Goal: Information Seeking & Learning: Learn about a topic

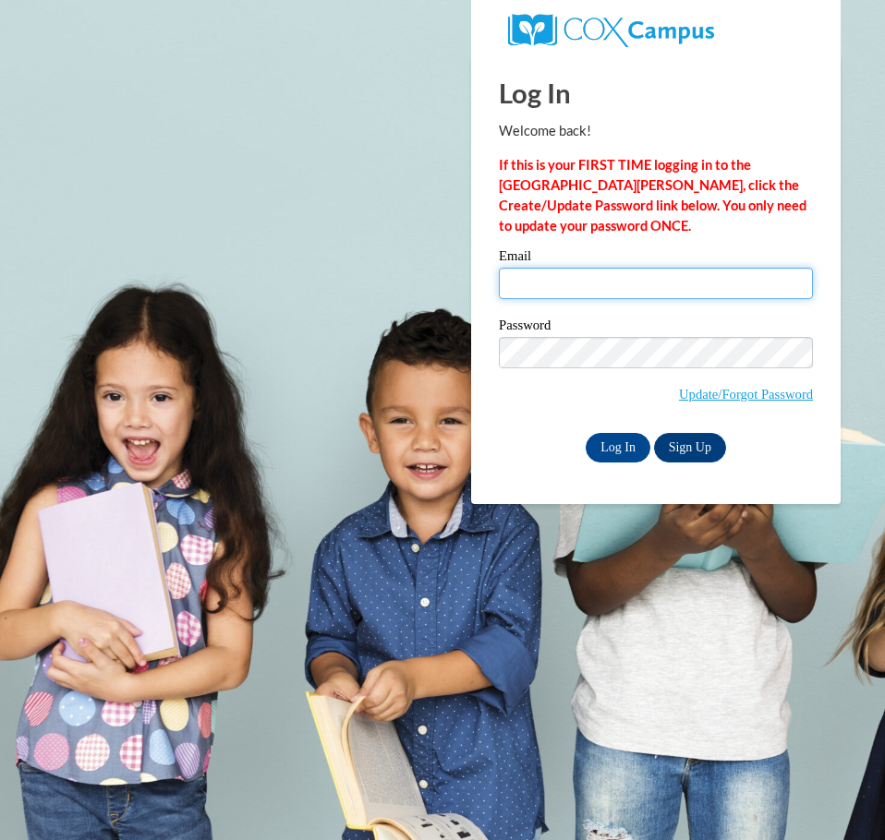
click at [589, 275] on input "Email" at bounding box center [656, 283] width 314 height 31
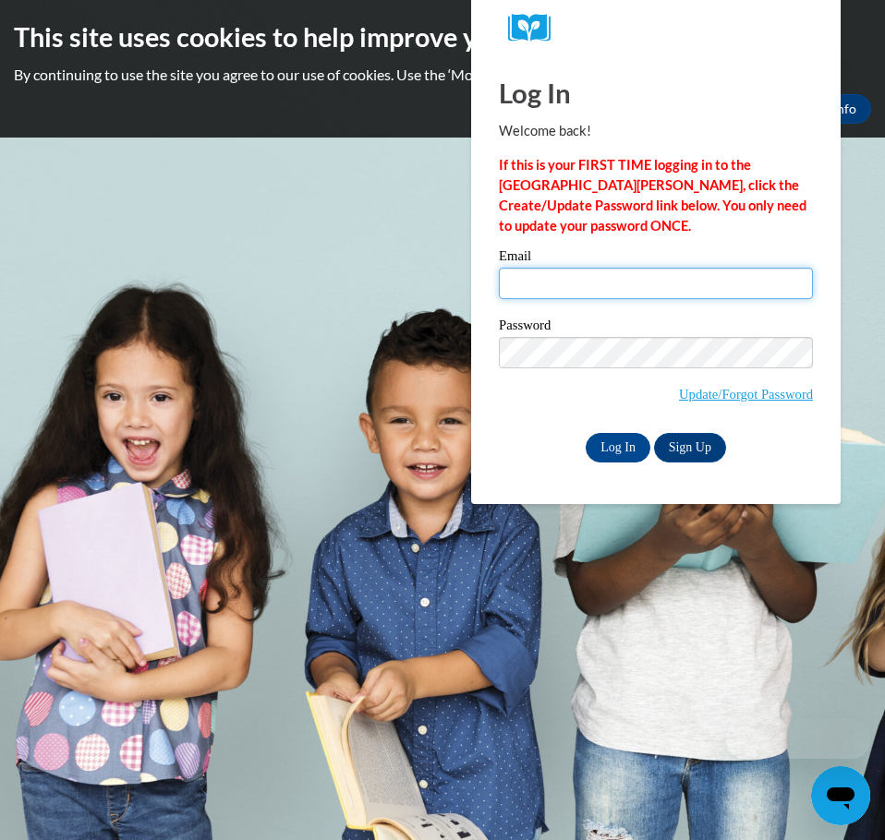
type input "[EMAIL_ADDRESS][DOMAIN_NAME]"
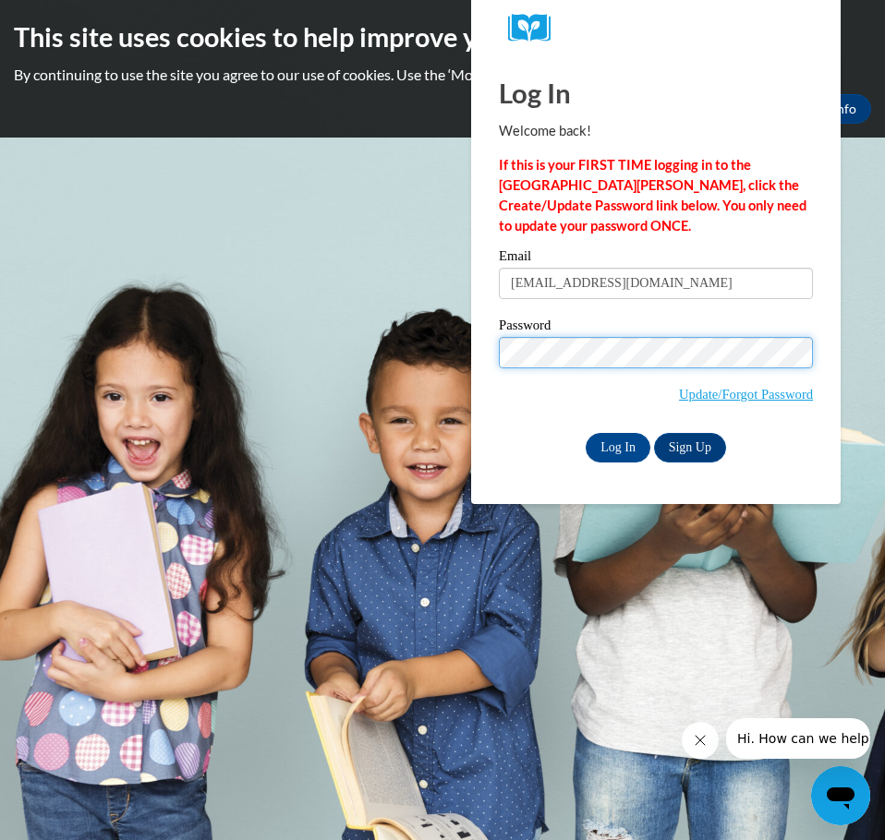
click at [586, 433] on input "Log In" at bounding box center [618, 448] width 65 height 30
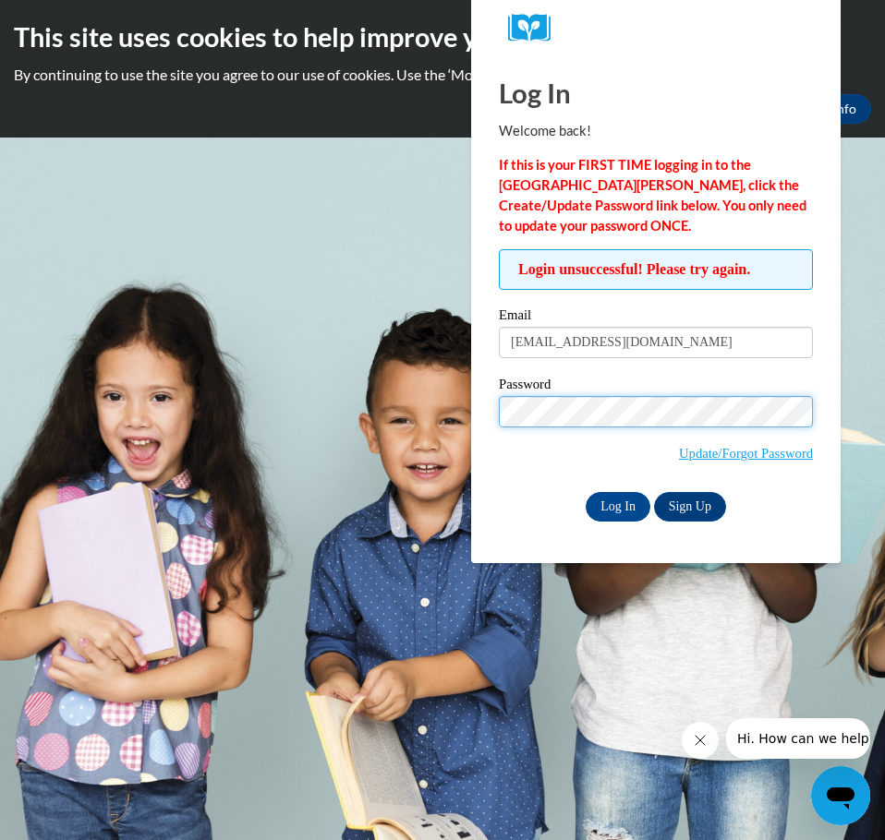
click at [586, 492] on input "Log In" at bounding box center [618, 507] width 65 height 30
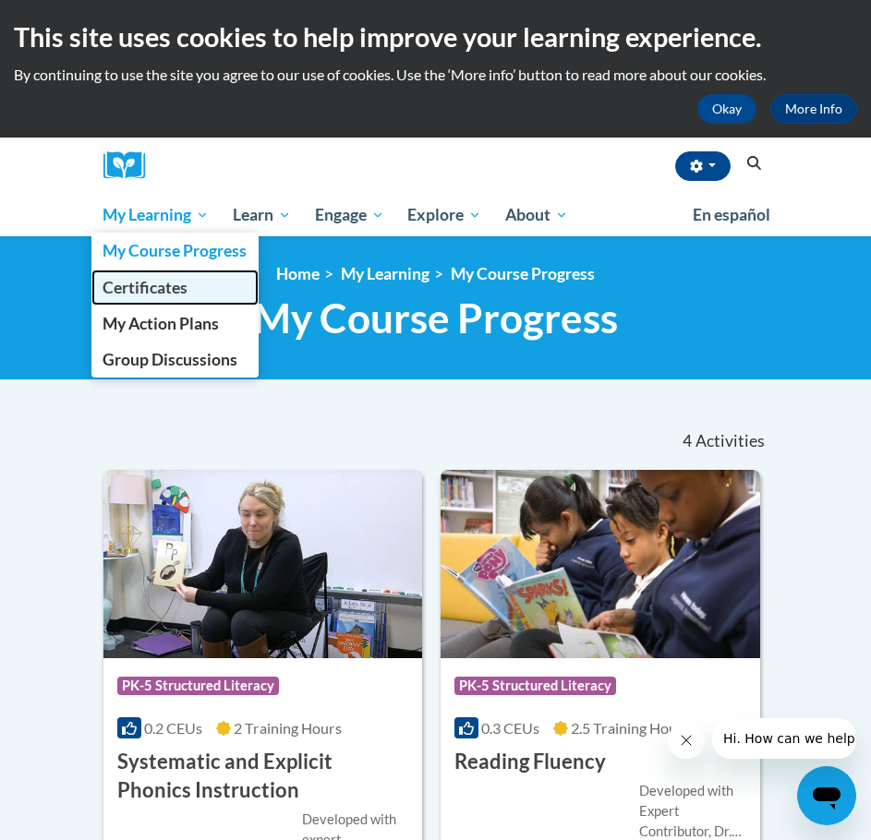
click at [168, 296] on span "Certificates" at bounding box center [145, 287] width 85 height 19
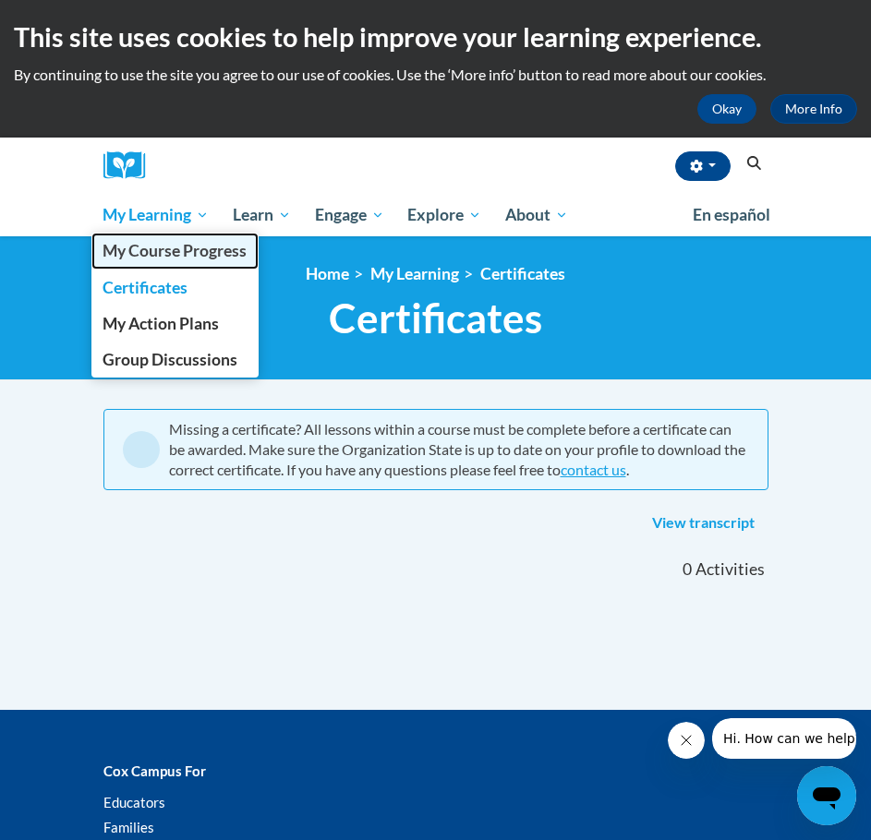
click at [195, 254] on span "My Course Progress" at bounding box center [175, 250] width 144 height 19
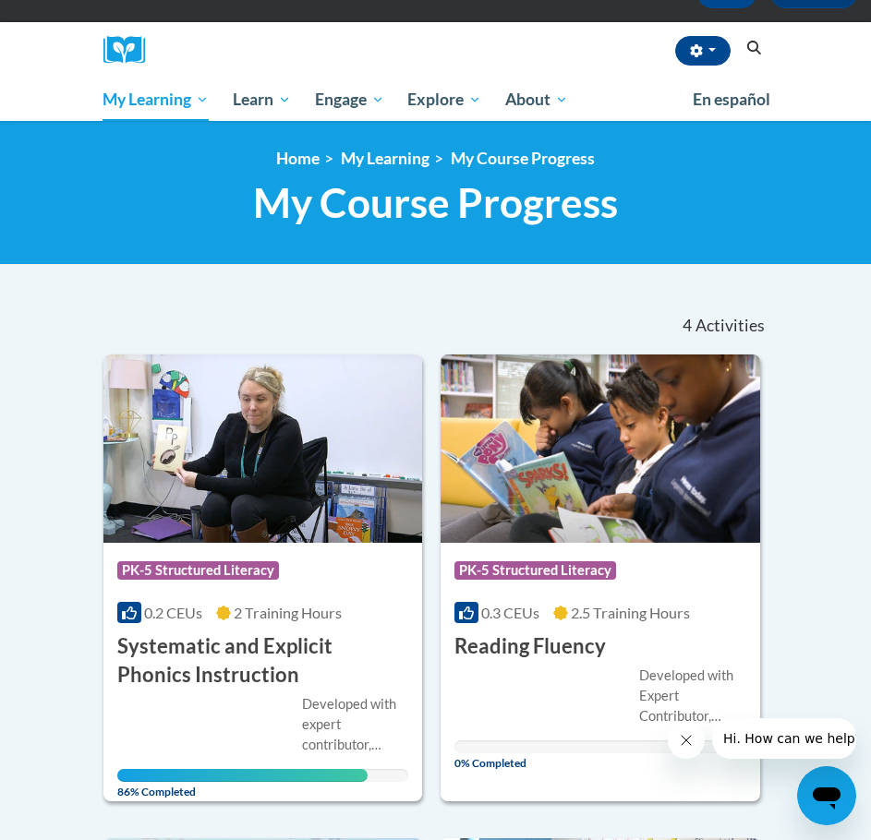
scroll to position [92, 0]
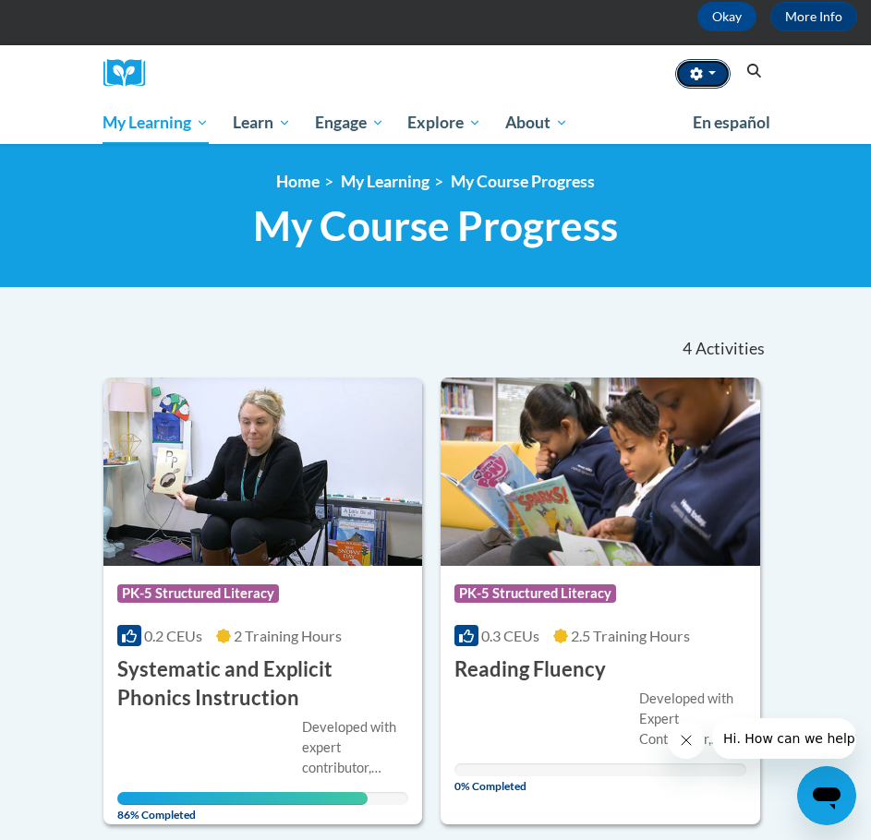
click at [707, 78] on button "button" at bounding box center [702, 74] width 55 height 30
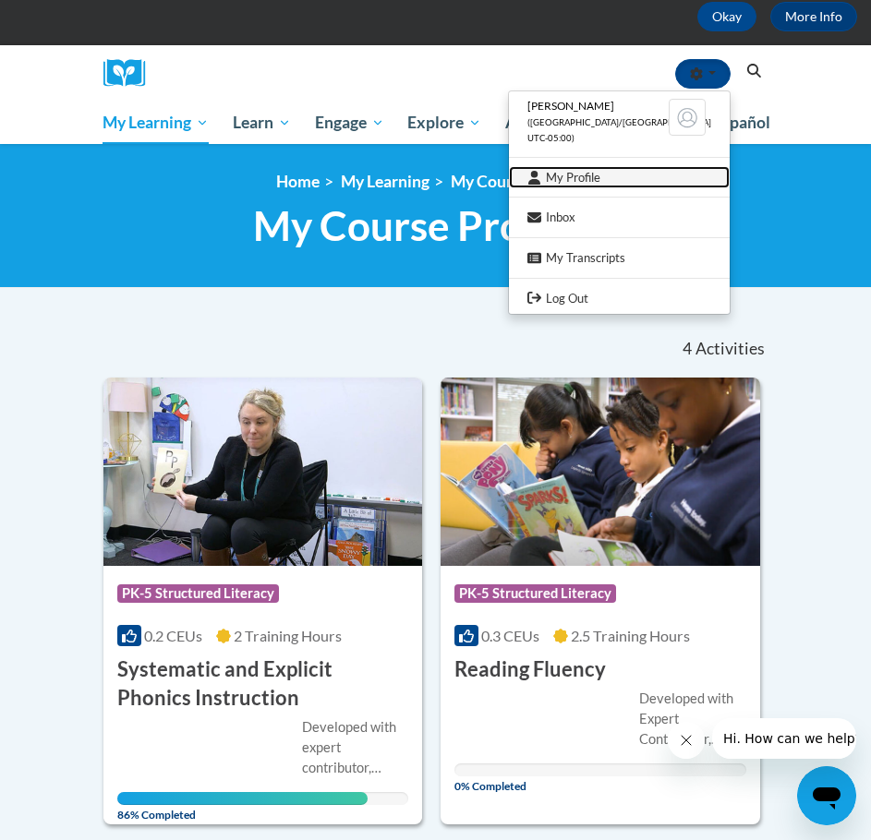
click at [606, 171] on link "My Profile" at bounding box center [619, 177] width 221 height 23
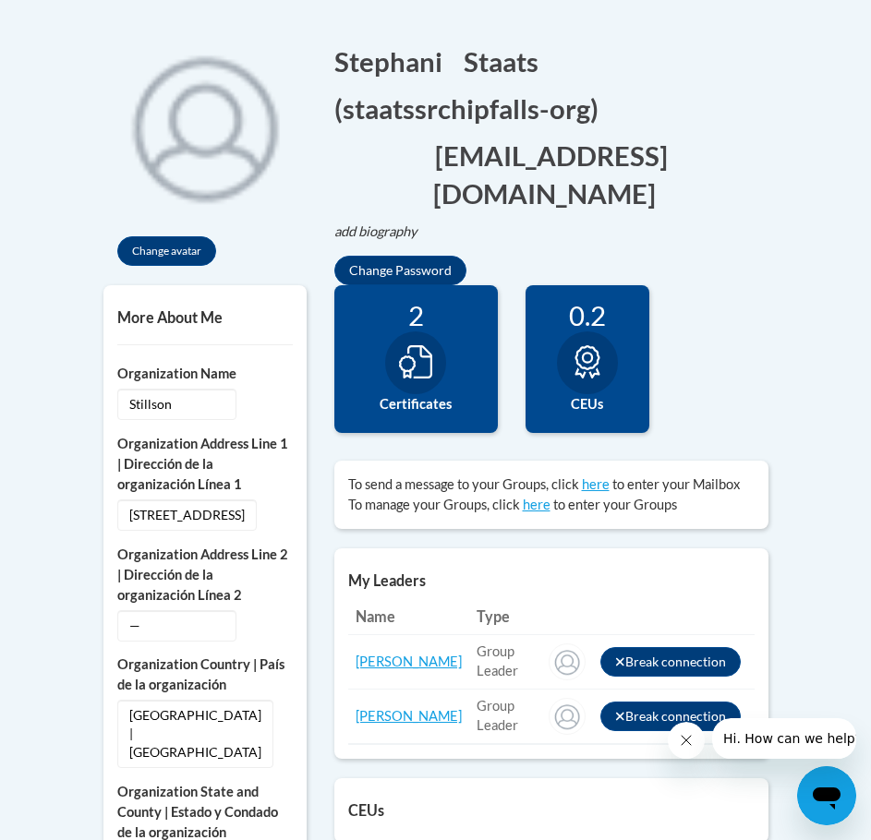
scroll to position [369, 0]
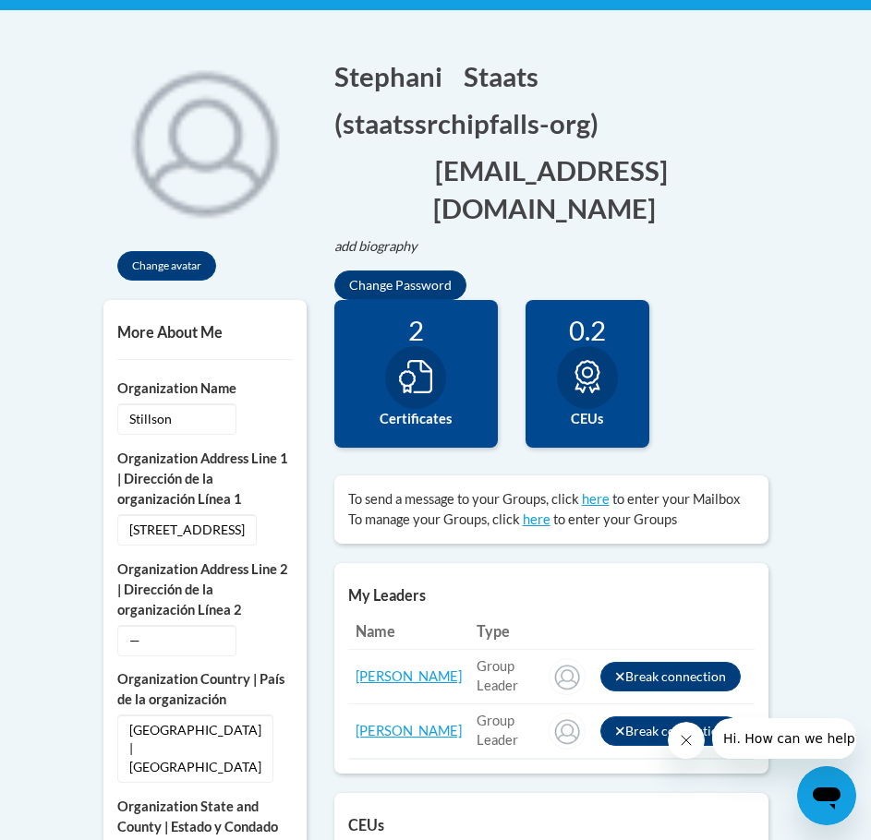
click at [430, 347] on div at bounding box center [415, 377] width 61 height 63
click at [424, 364] on icon at bounding box center [415, 376] width 33 height 33
click at [420, 401] on div at bounding box center [415, 377] width 61 height 63
click at [384, 314] on div "2" at bounding box center [416, 330] width 136 height 32
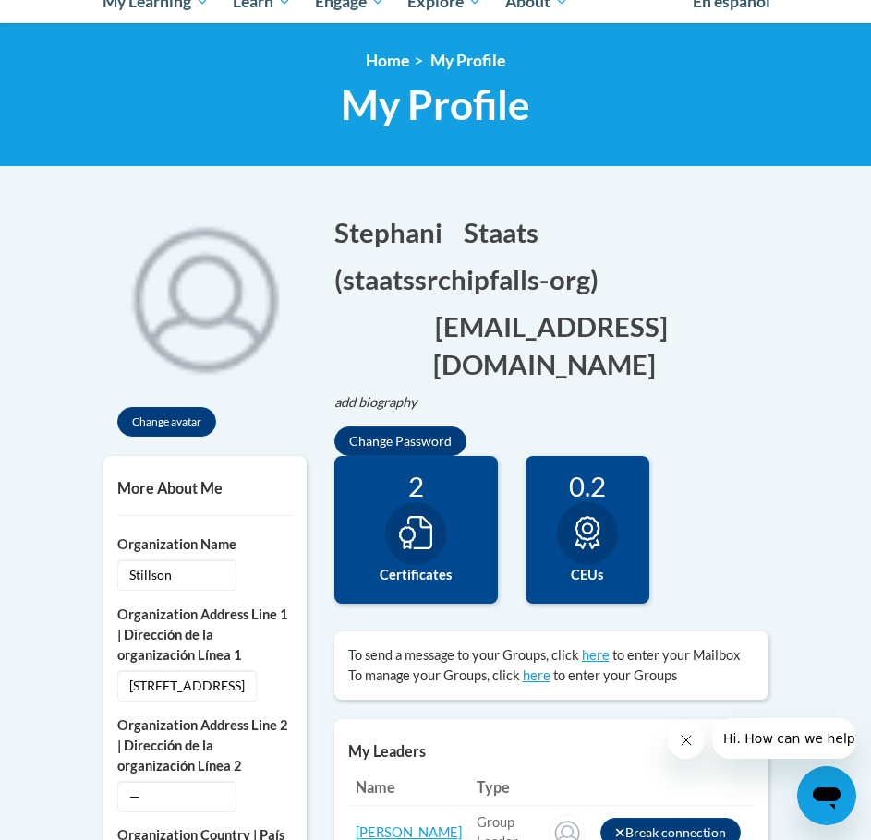
scroll to position [185, 0]
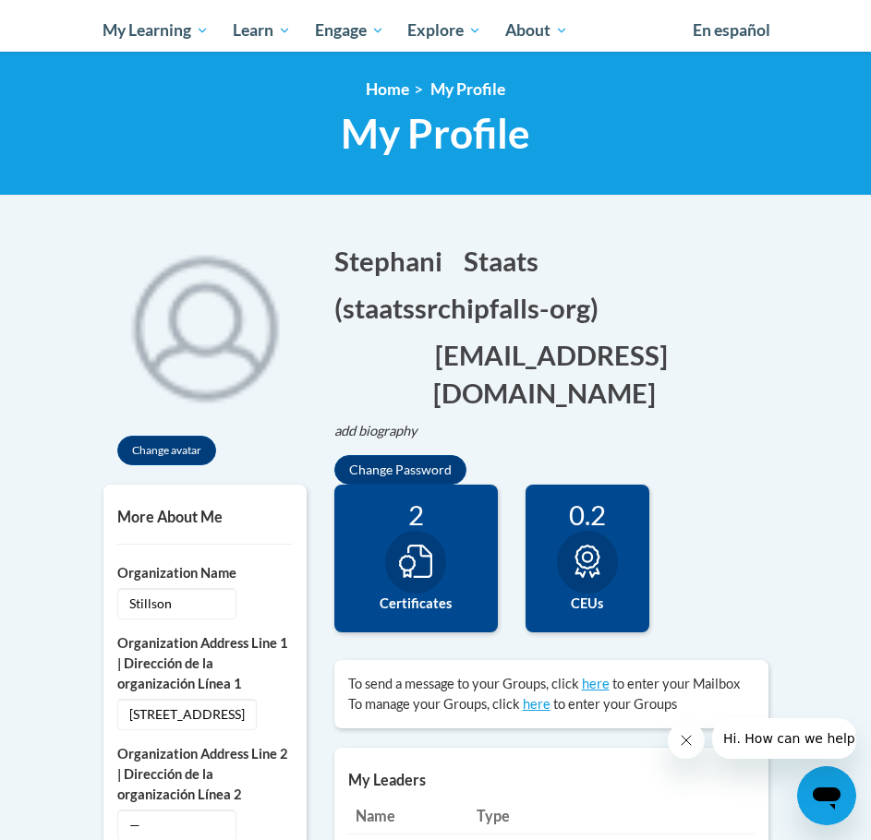
click at [416, 524] on div "2" at bounding box center [416, 515] width 136 height 32
click at [415, 524] on div "2" at bounding box center [416, 515] width 136 height 32
click at [422, 585] on div at bounding box center [415, 562] width 61 height 63
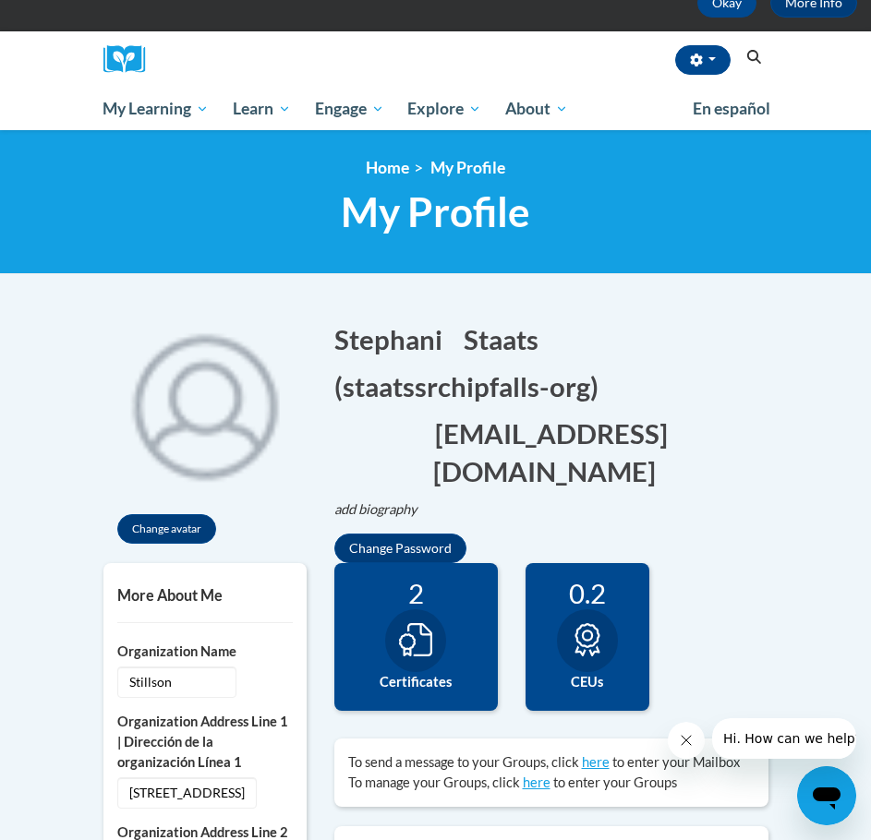
scroll to position [92, 0]
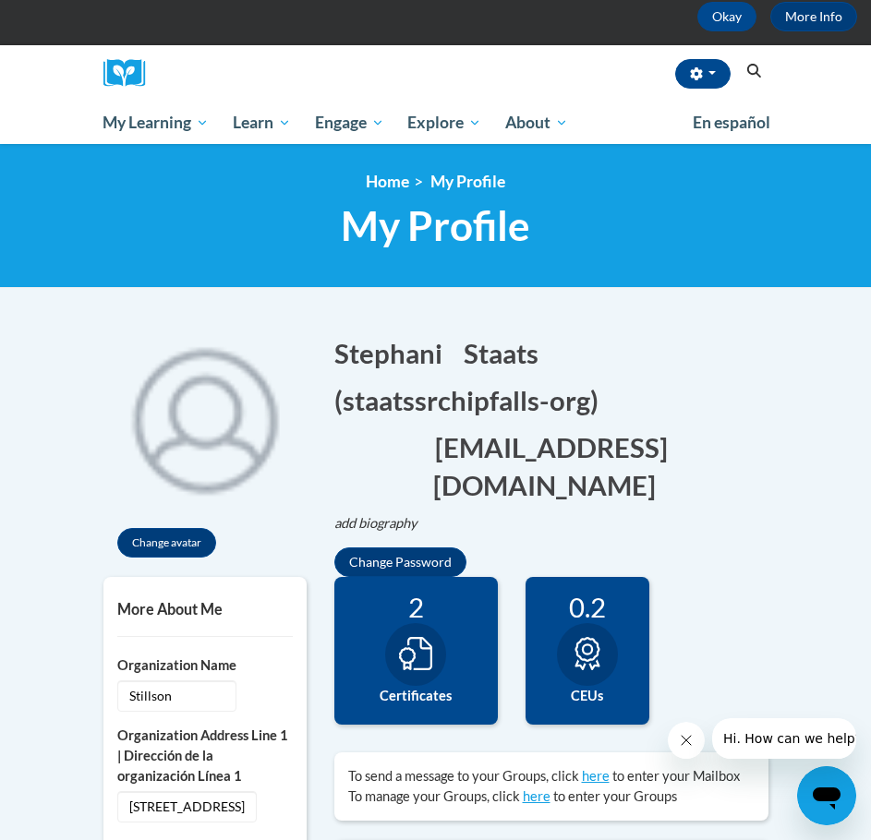
click at [421, 650] on icon at bounding box center [415, 653] width 33 height 33
click at [598, 643] on icon at bounding box center [587, 653] width 33 height 33
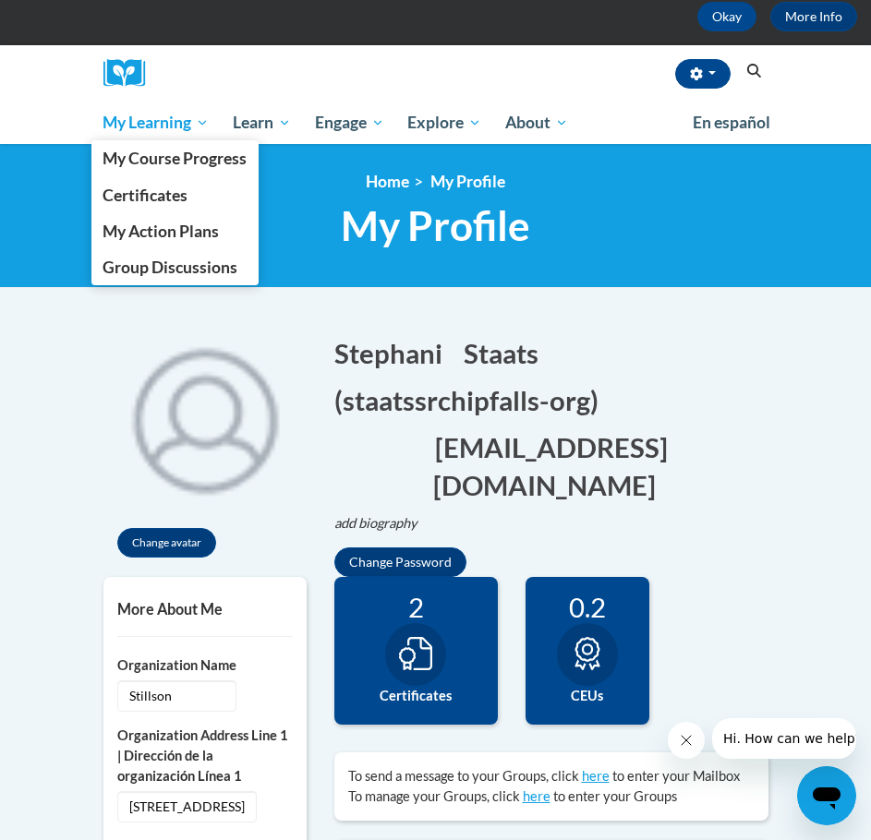
click at [180, 124] on span "My Learning" at bounding box center [156, 123] width 106 height 22
click at [175, 198] on span "Certificates" at bounding box center [145, 195] width 85 height 19
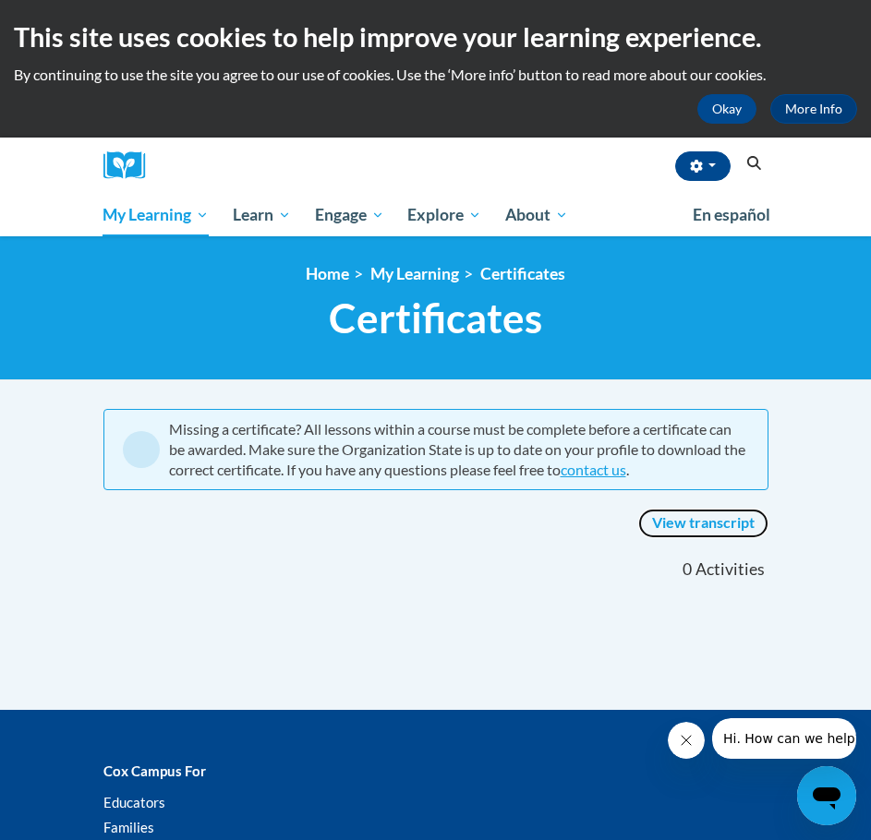
click at [695, 520] on link "View transcript" at bounding box center [703, 524] width 130 height 30
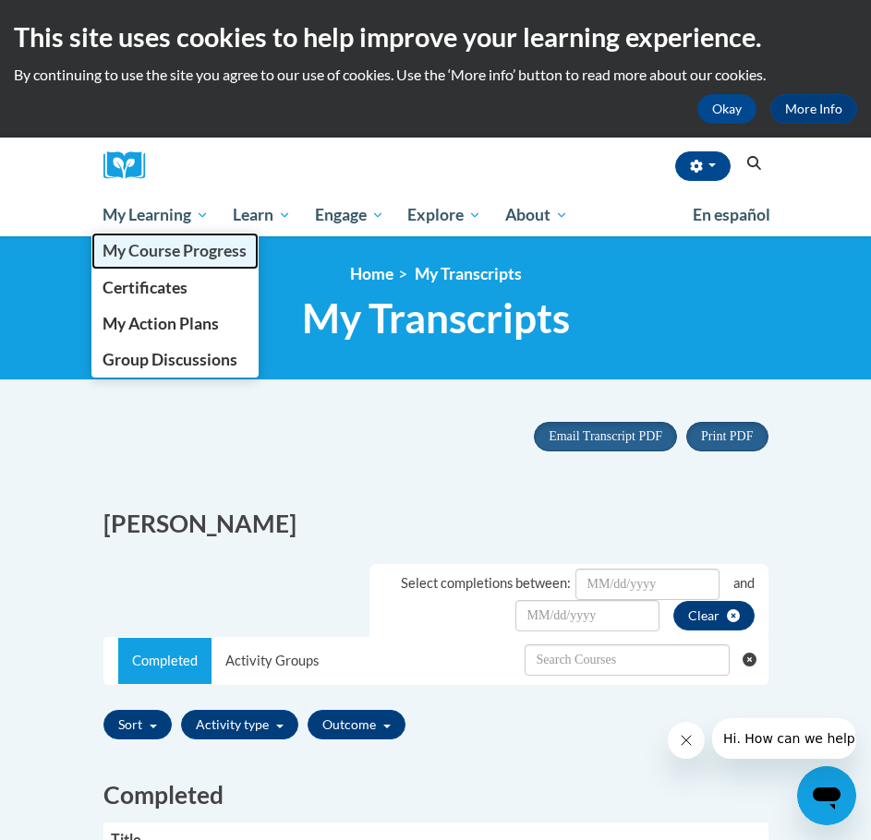
click at [143, 265] on link "My Course Progress" at bounding box center [175, 251] width 168 height 36
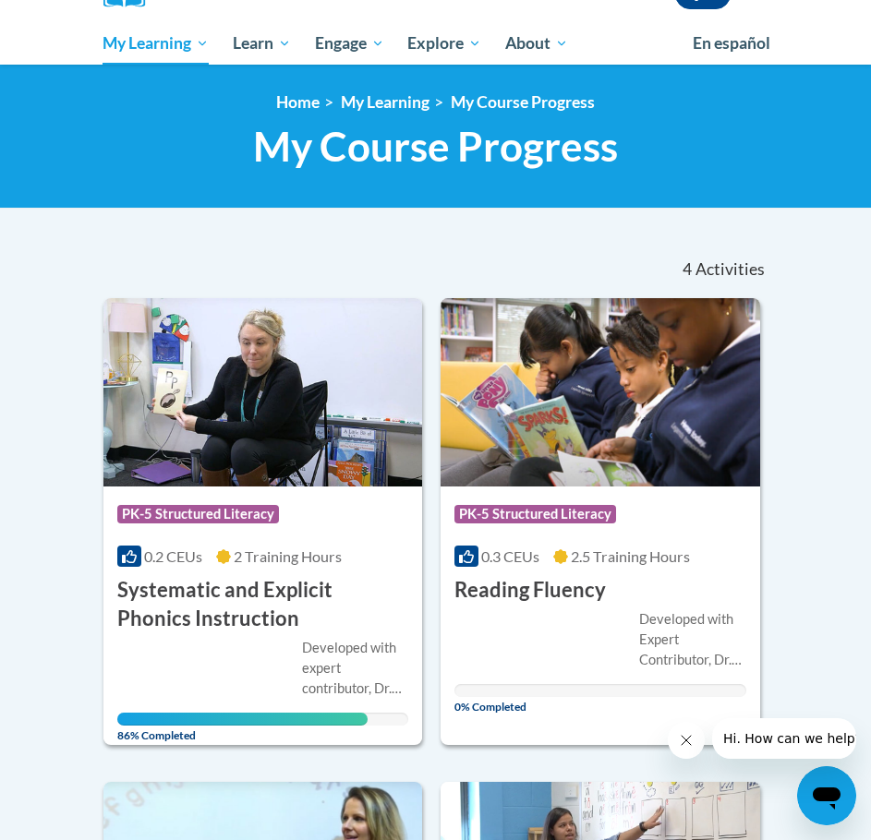
scroll to position [369, 0]
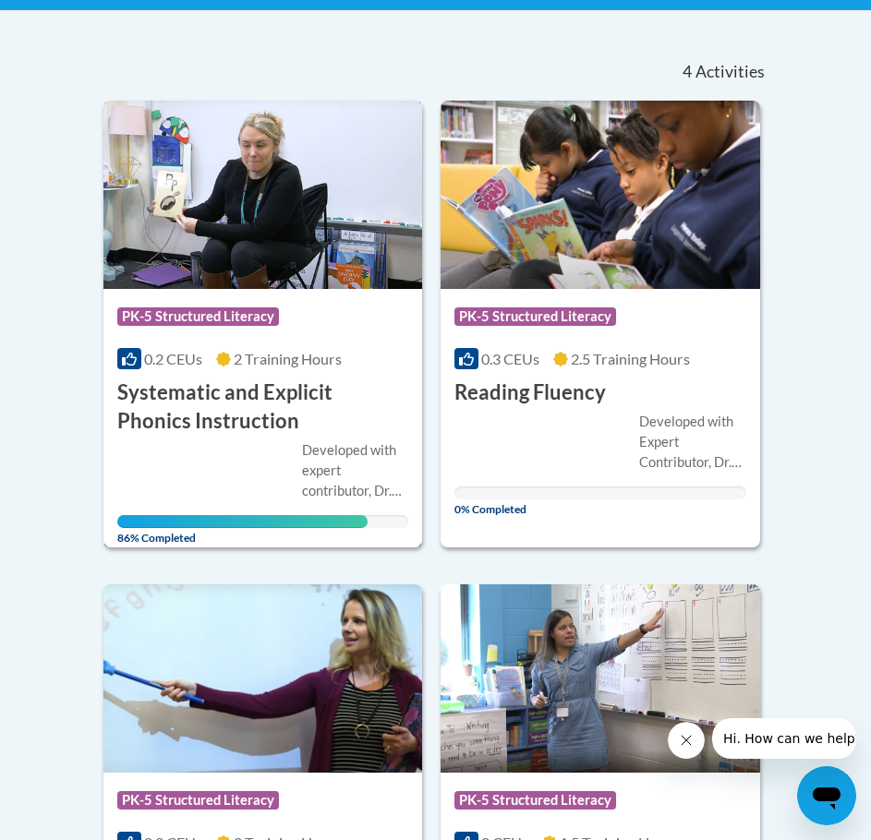
click at [250, 407] on h3 "Systematic and Explicit Phonics Instruction" at bounding box center [263, 407] width 292 height 57
click at [268, 393] on h3 "Systematic and Explicit Phonics Instruction" at bounding box center [263, 407] width 292 height 57
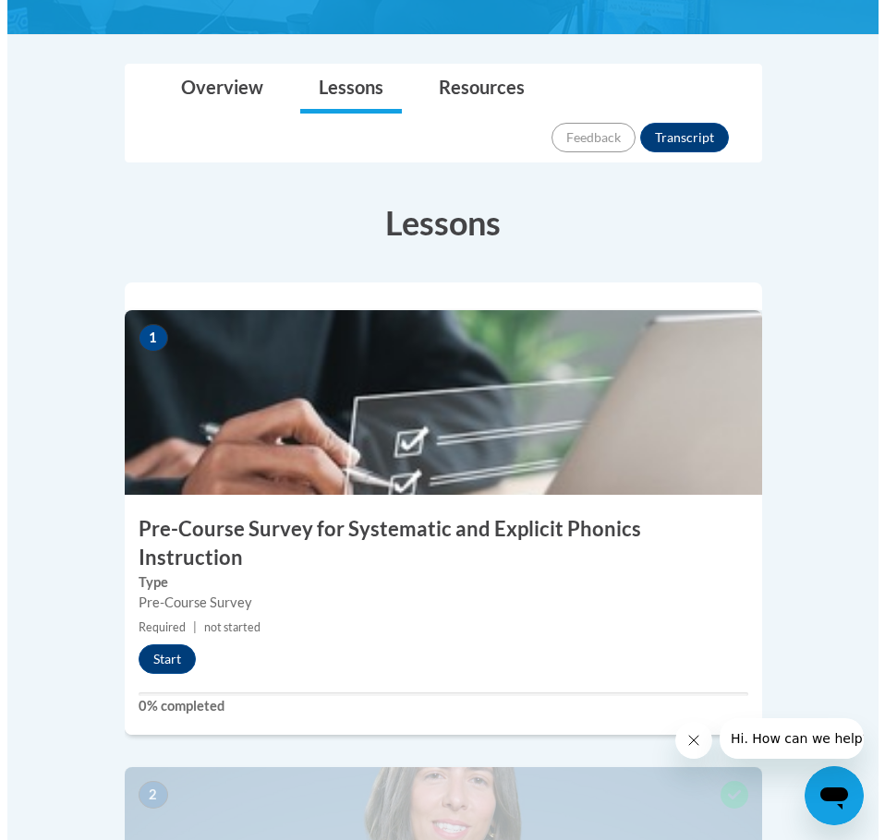
scroll to position [462, 0]
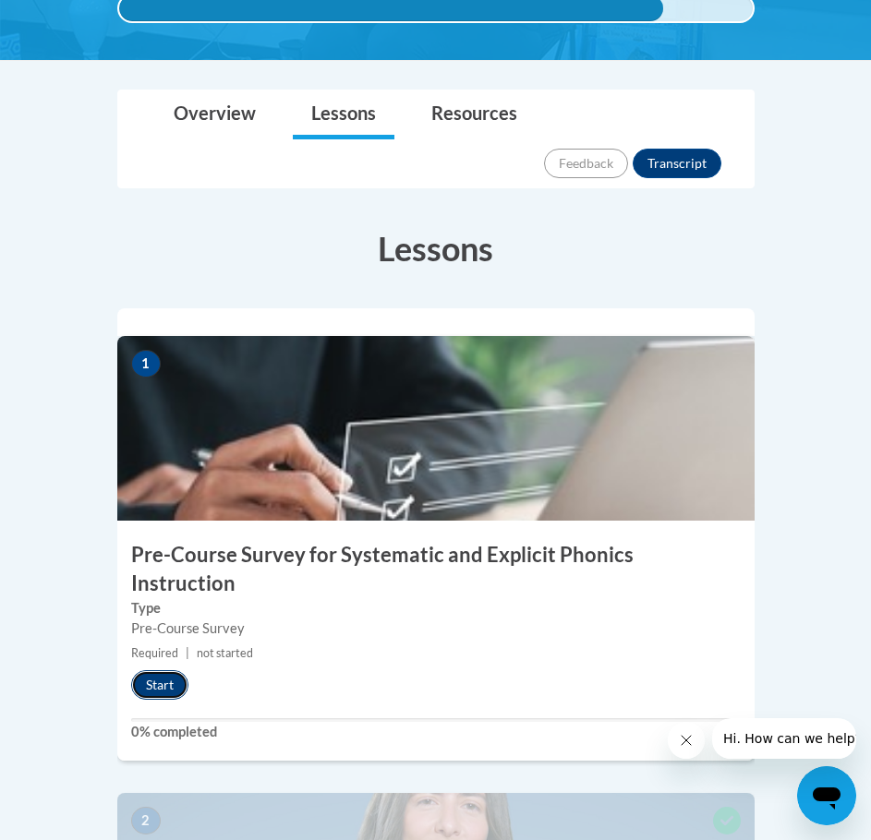
click at [165, 671] on button "Start" at bounding box center [159, 686] width 57 height 30
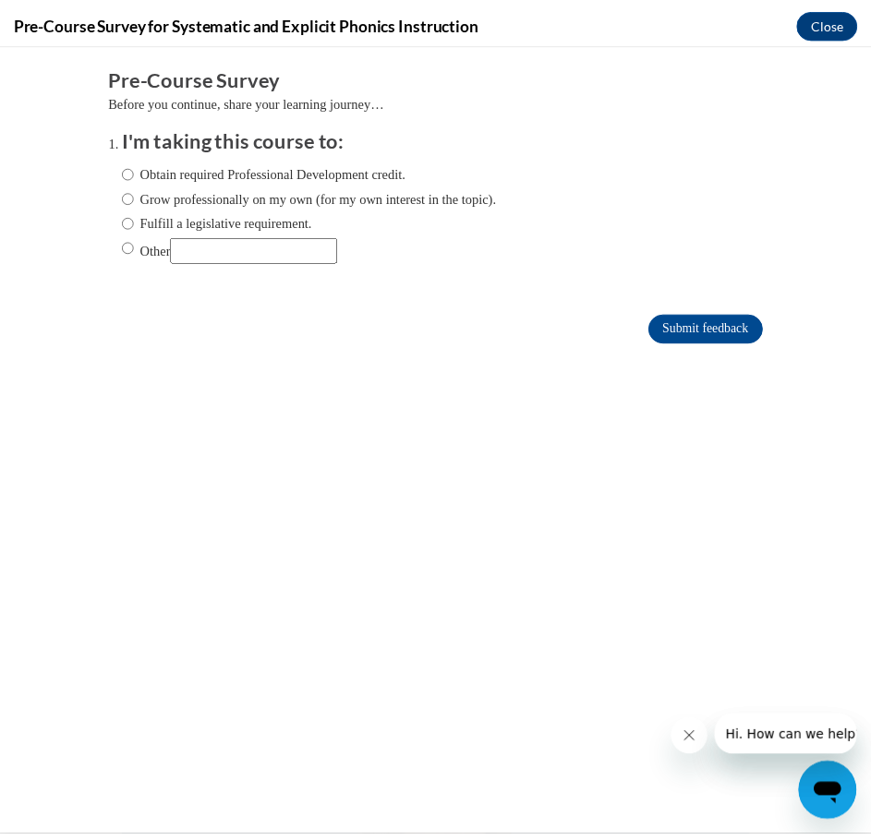
scroll to position [0, 0]
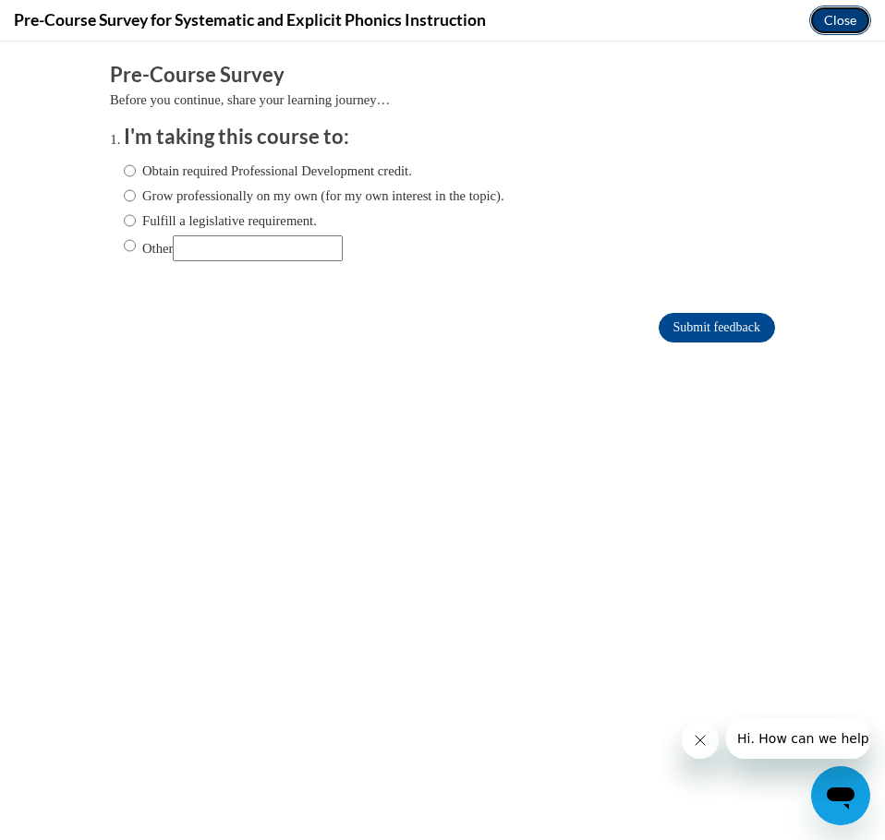
click at [841, 7] on button "Close" at bounding box center [840, 21] width 62 height 30
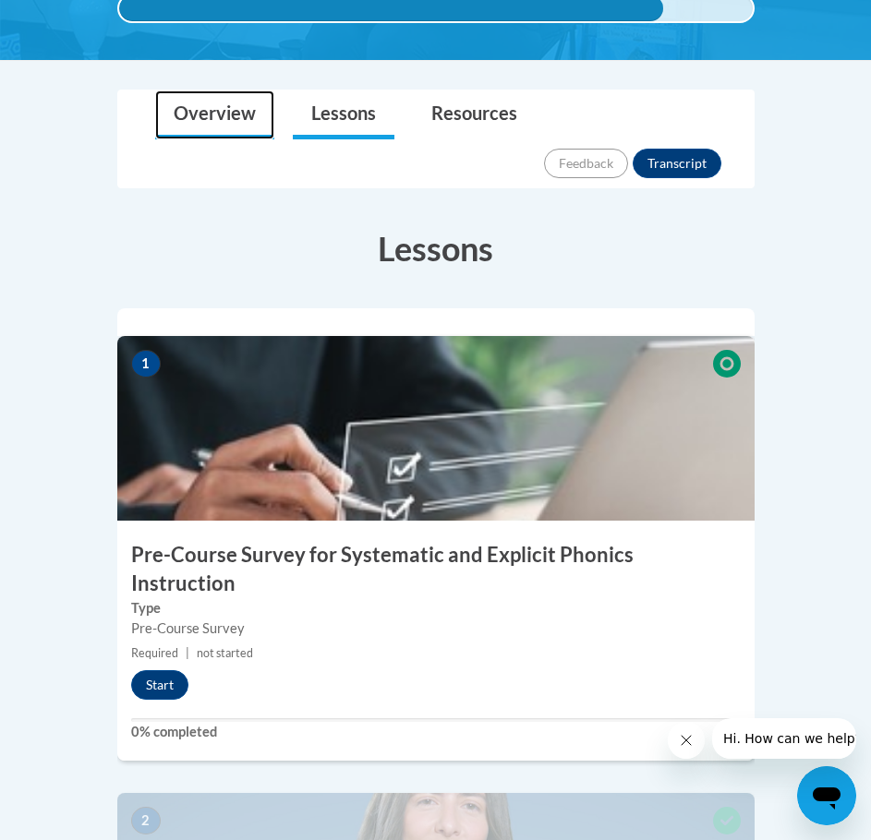
click at [220, 119] on link "Overview" at bounding box center [214, 115] width 119 height 49
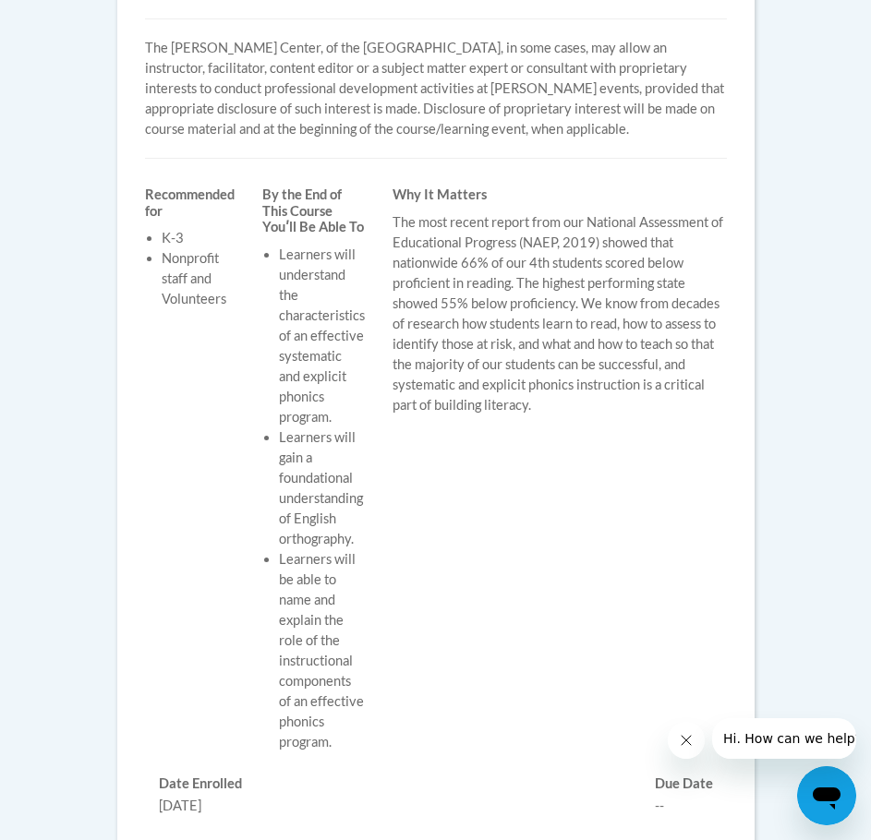
scroll to position [924, 0]
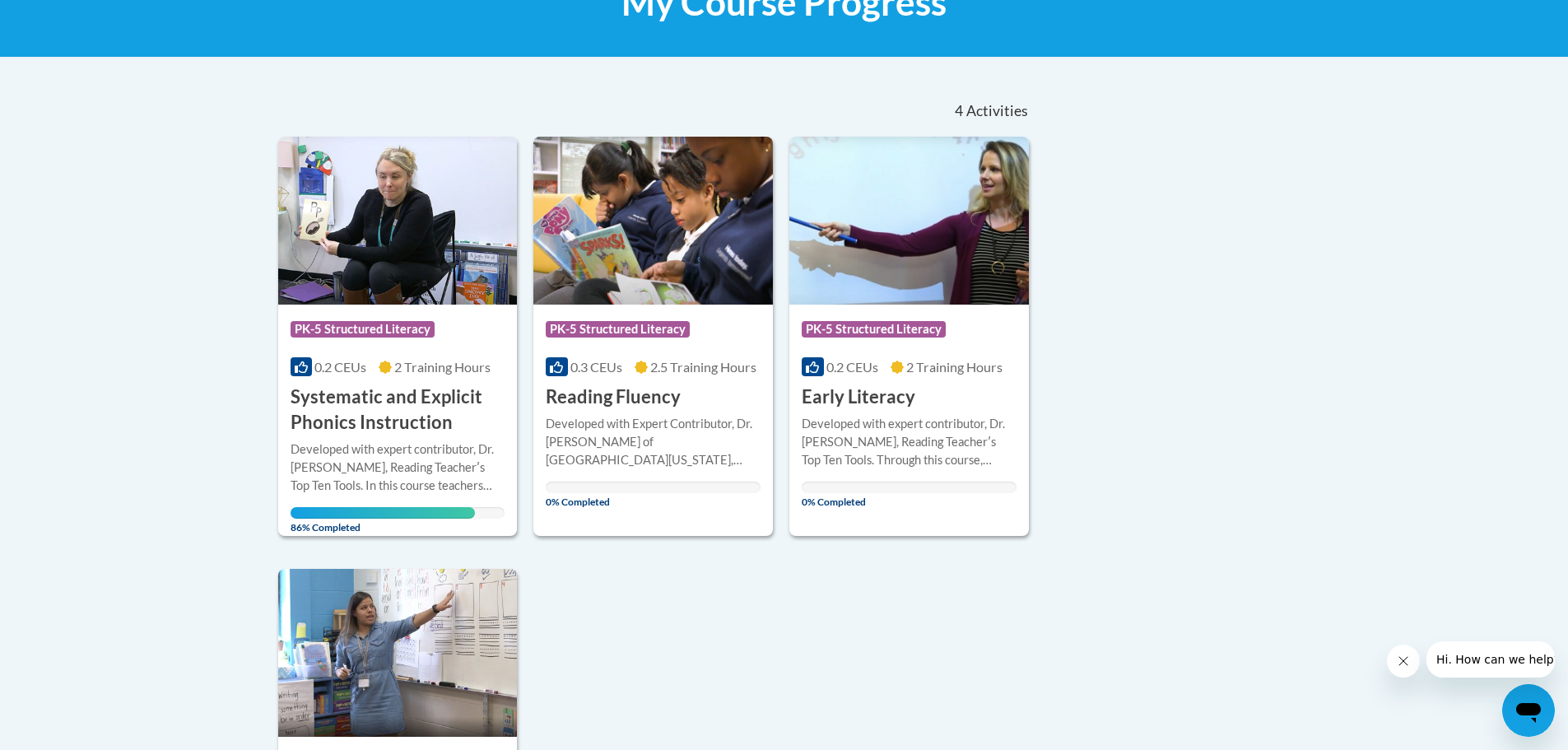
scroll to position [247, 0]
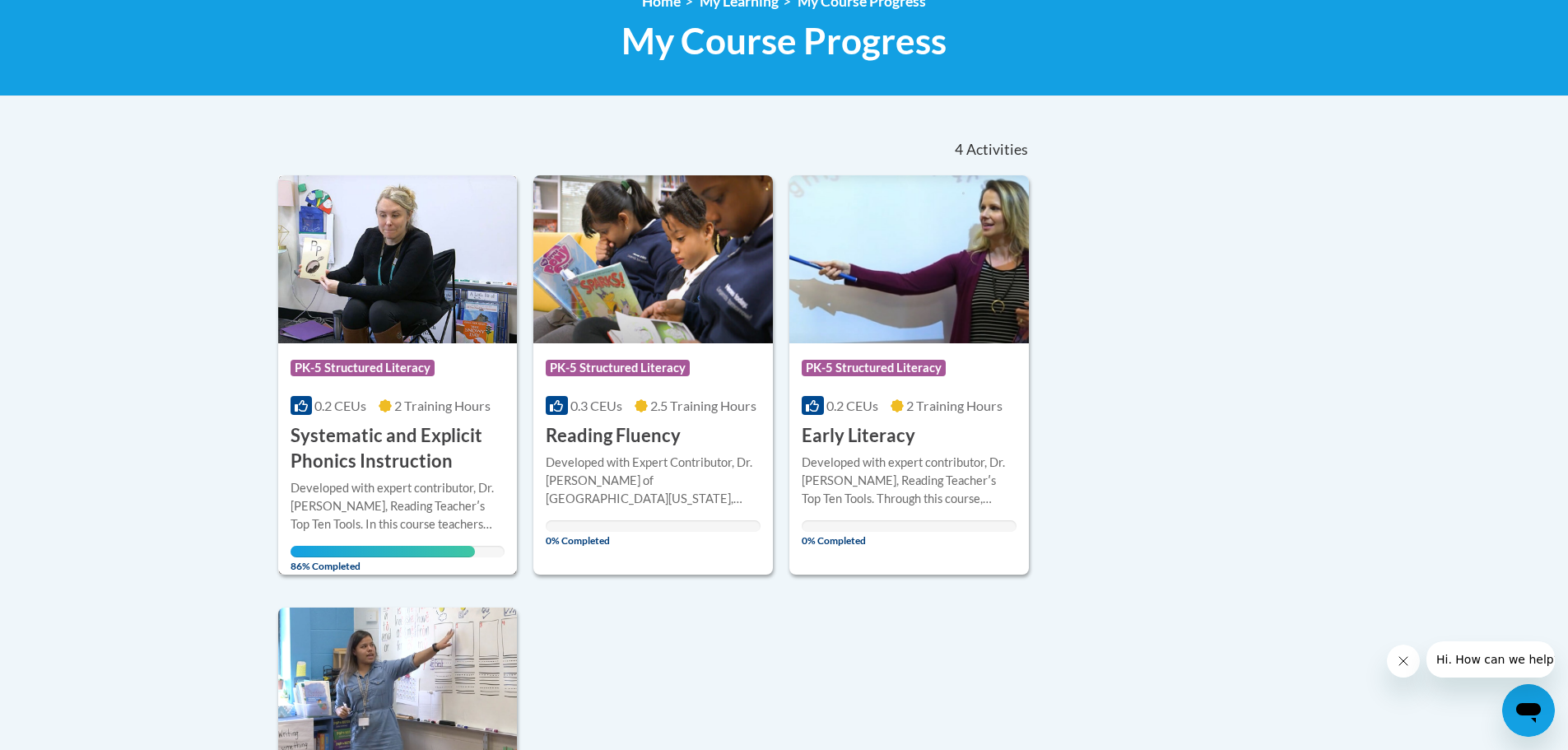
click at [432, 448] on h3 "Systematic and Explicit Phonics Instruction" at bounding box center [398, 449] width 215 height 51
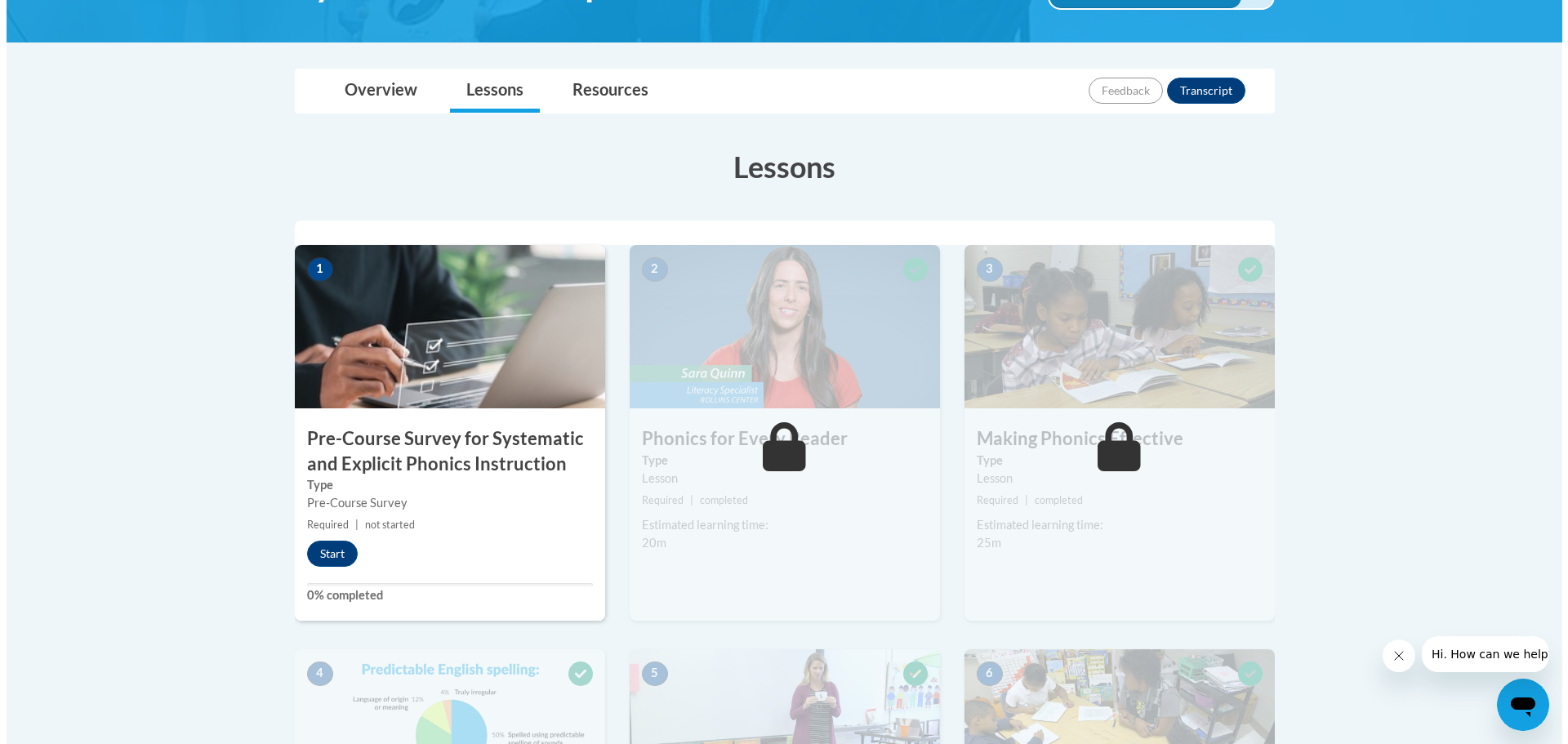
scroll to position [326, 0]
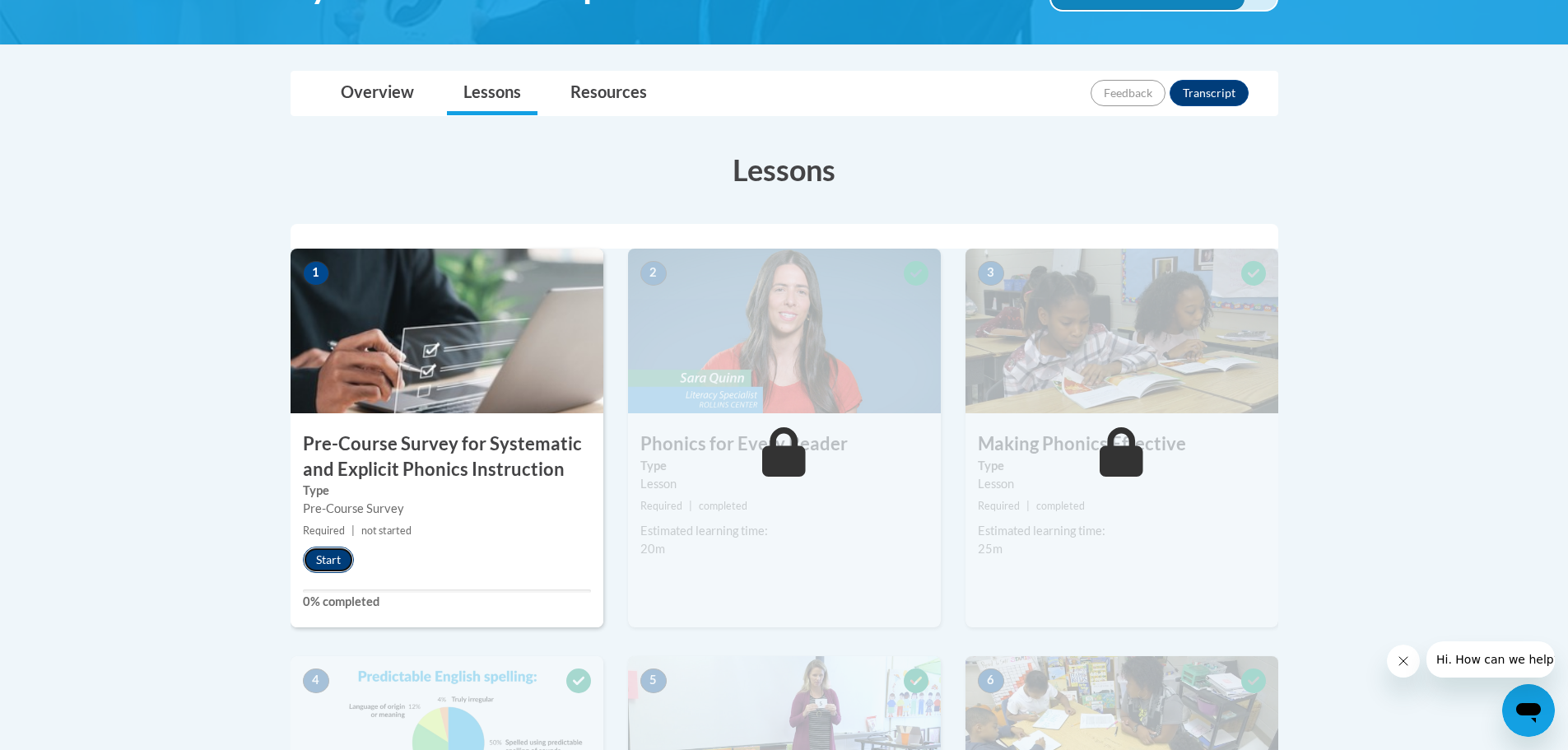
click at [340, 558] on button "Start" at bounding box center [328, 560] width 51 height 27
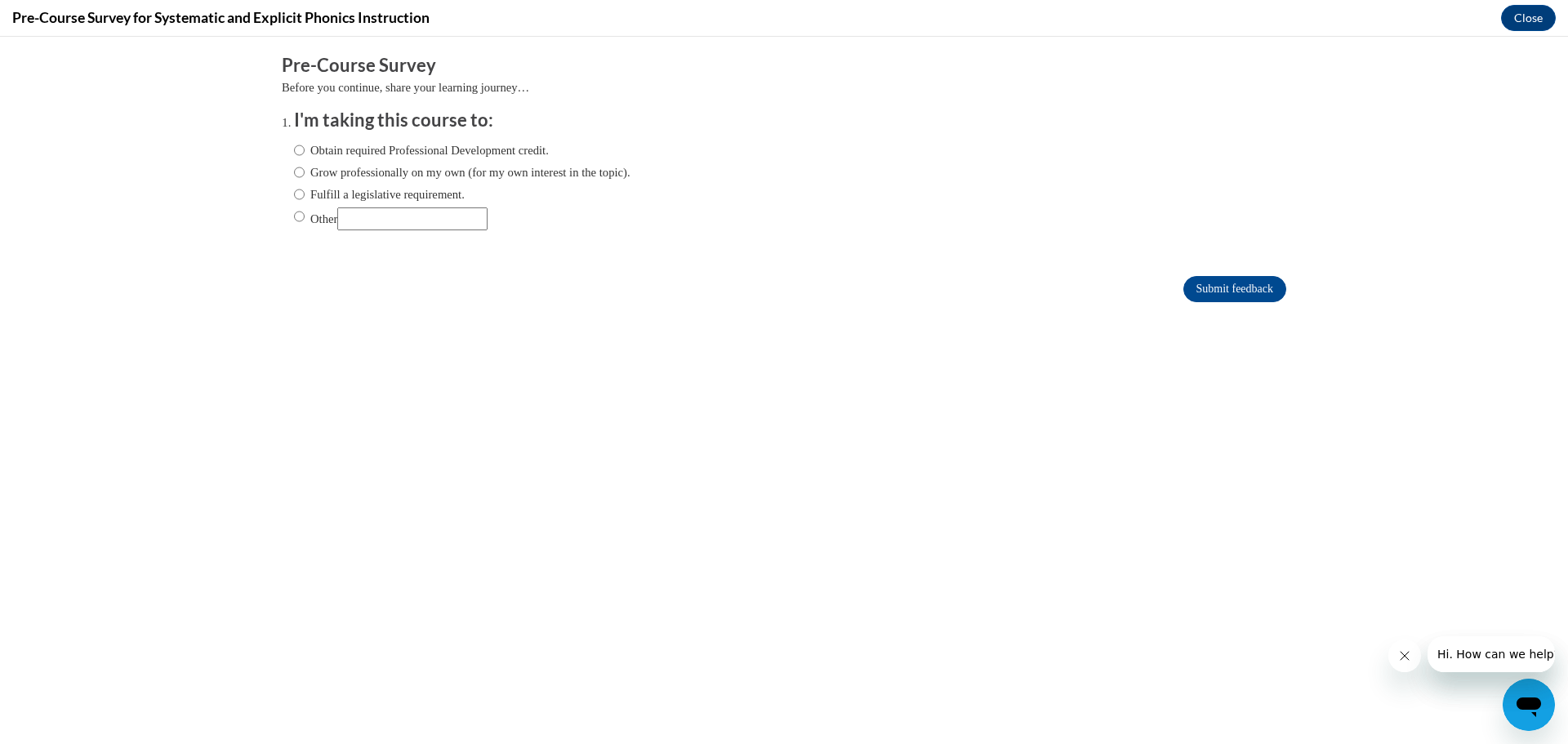
scroll to position [0, 0]
click at [425, 147] on label "Obtain required Professional Development credit." at bounding box center [421, 150] width 255 height 18
click at [304, 147] on input "Obtain required Professional Development credit." at bounding box center [299, 150] width 11 height 18
radio input "true"
click at [1256, 280] on input "Submit feedback" at bounding box center [1235, 289] width 103 height 27
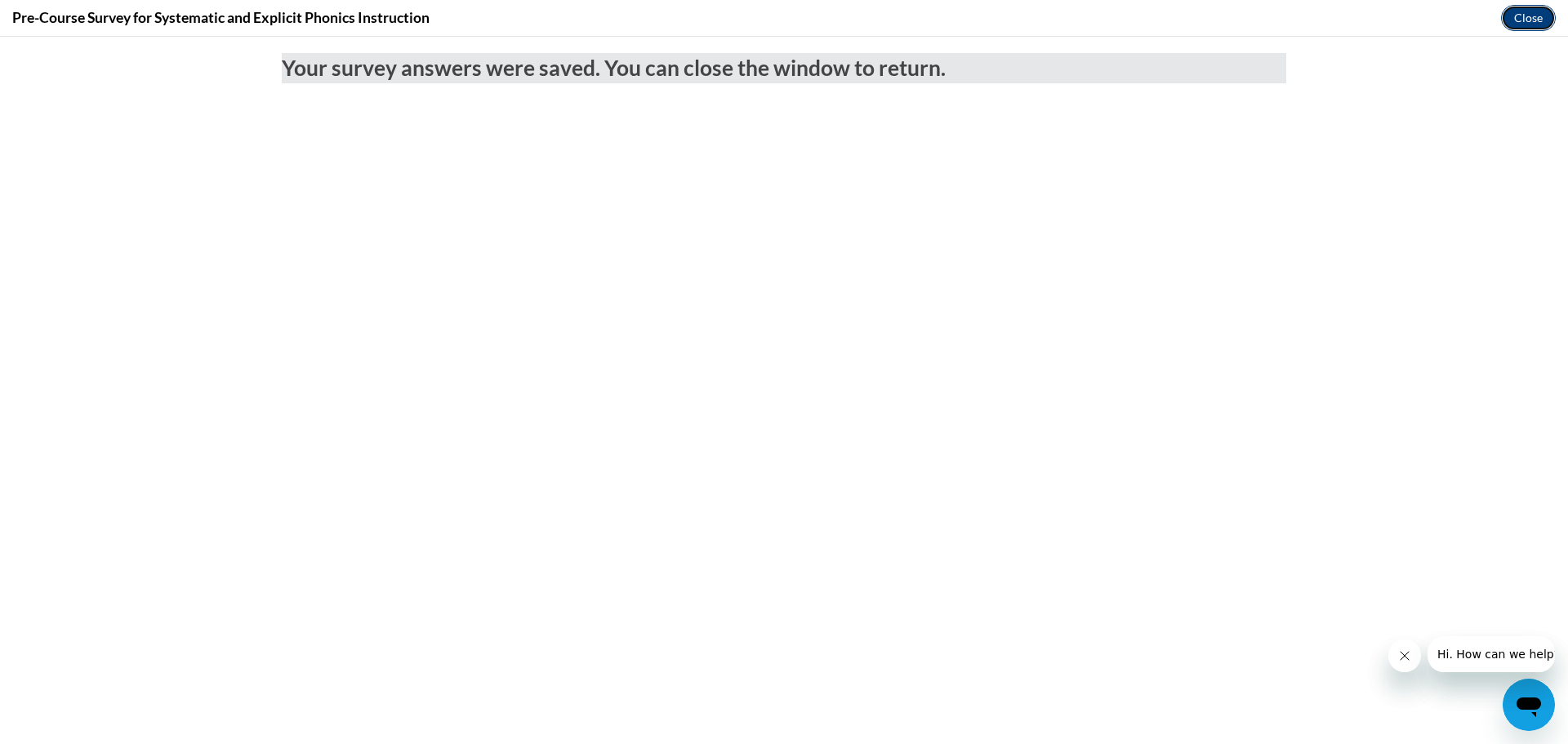
click at [1526, 12] on button "Close" at bounding box center [1529, 19] width 55 height 27
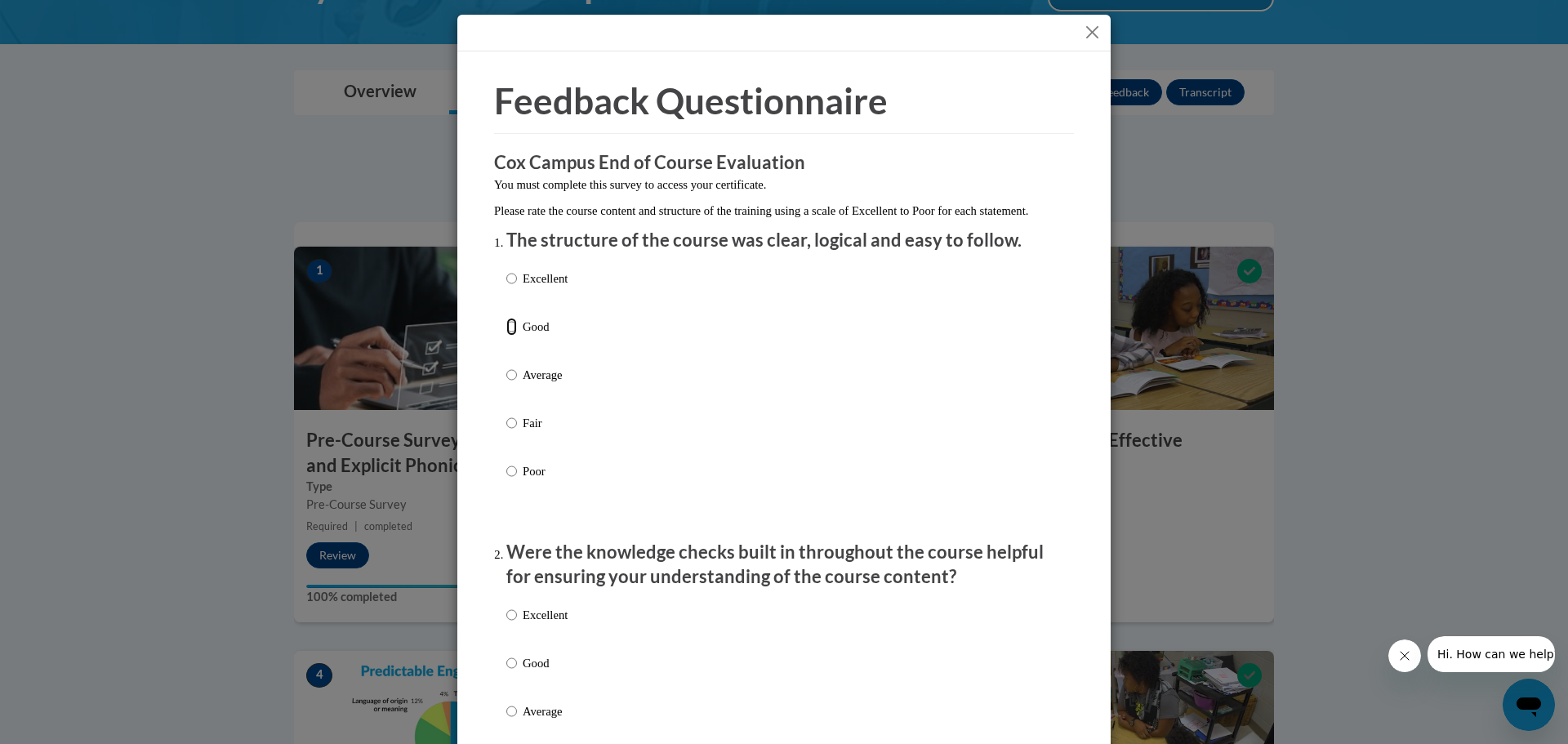
click at [507, 336] on input "Good" at bounding box center [512, 326] width 11 height 18
radio input "true"
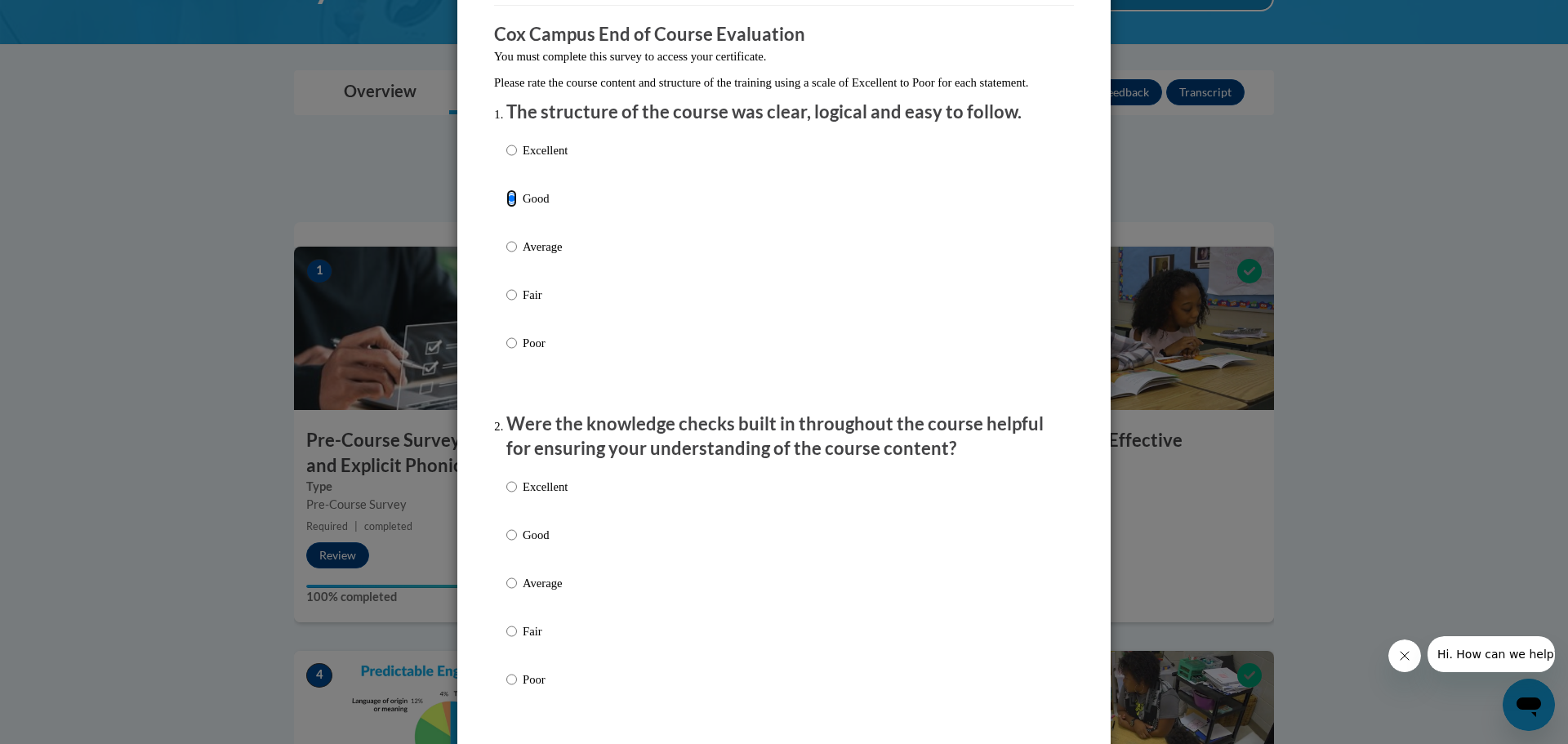
scroll to position [326, 0]
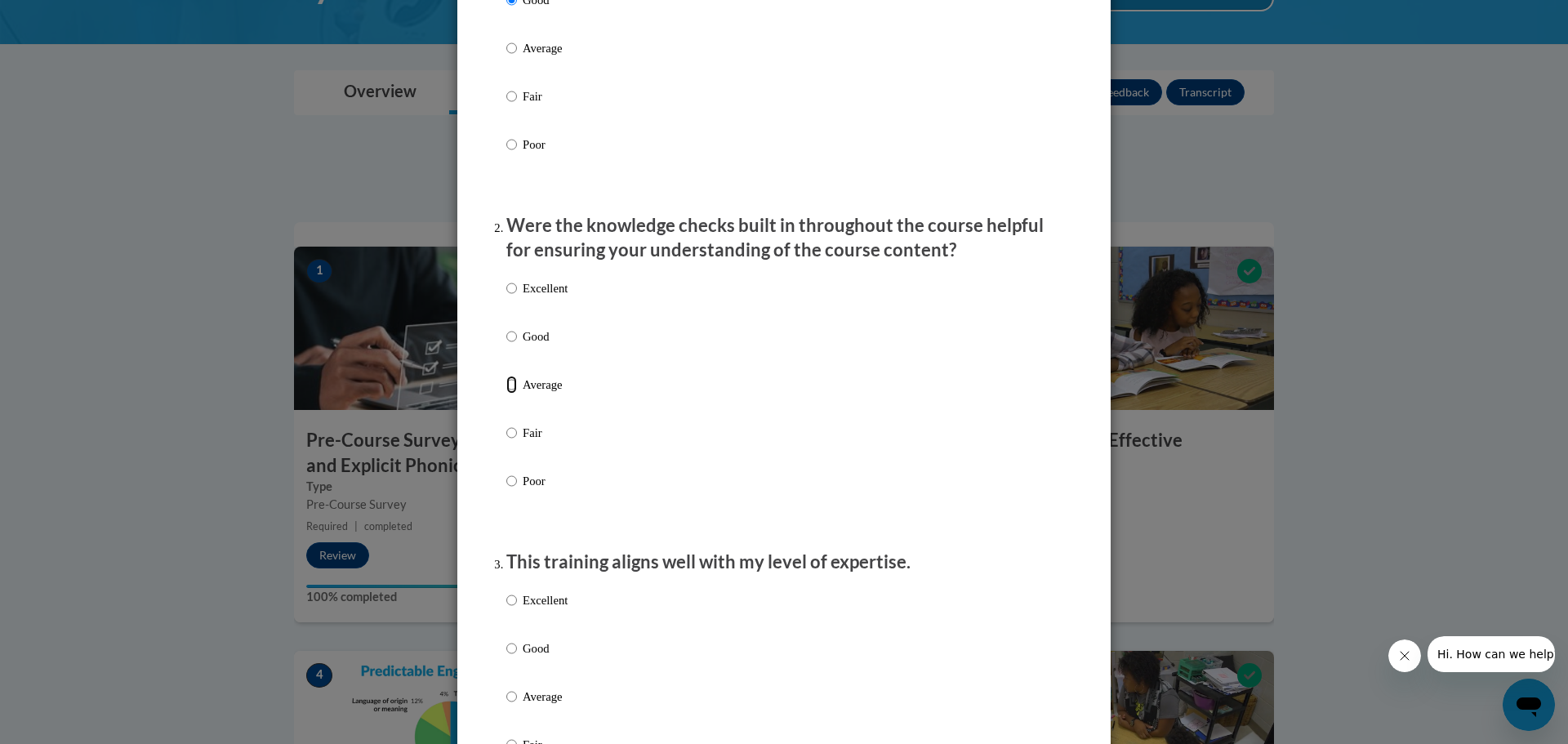
click at [509, 394] on input "Average" at bounding box center [512, 385] width 11 height 18
radio input "true"
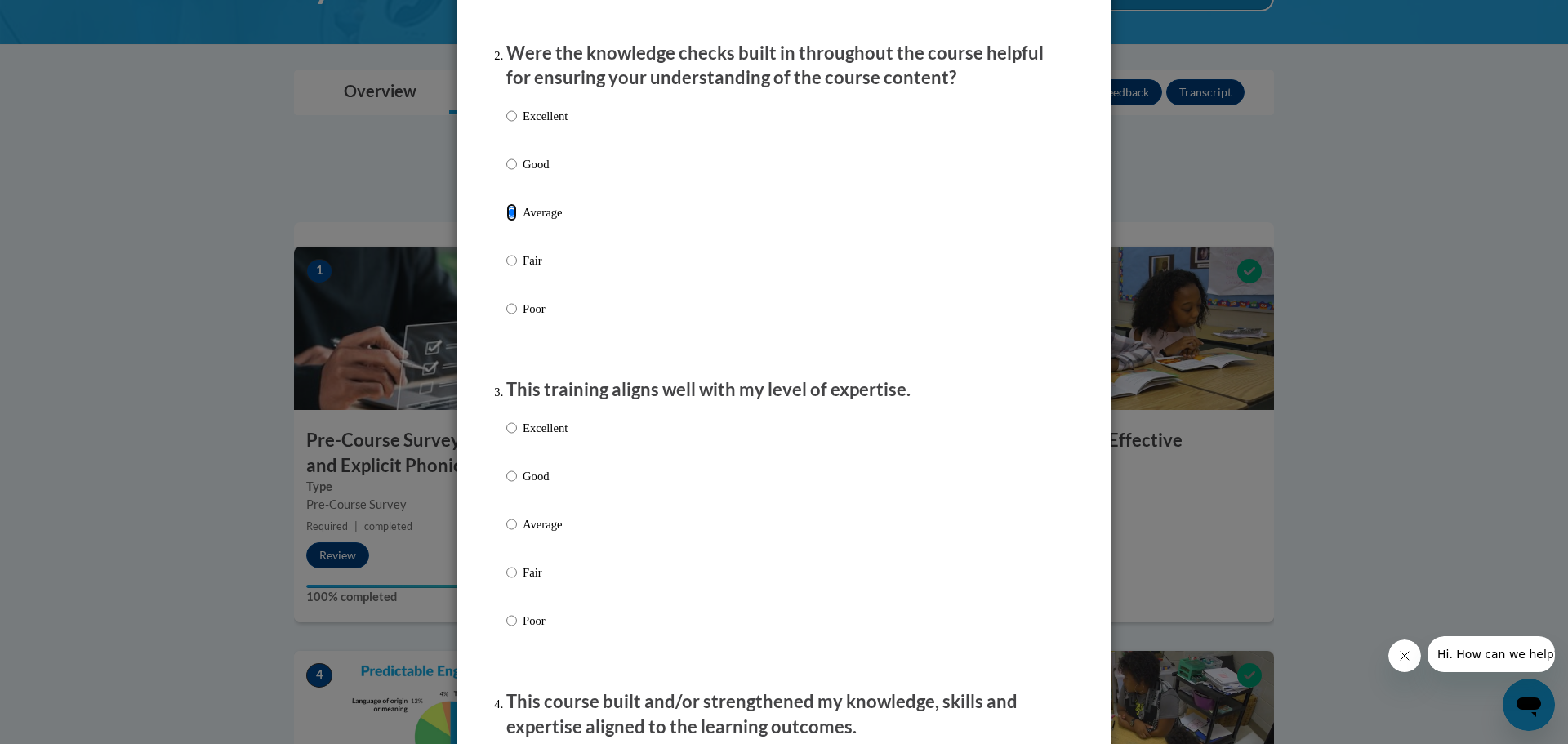
scroll to position [572, 0]
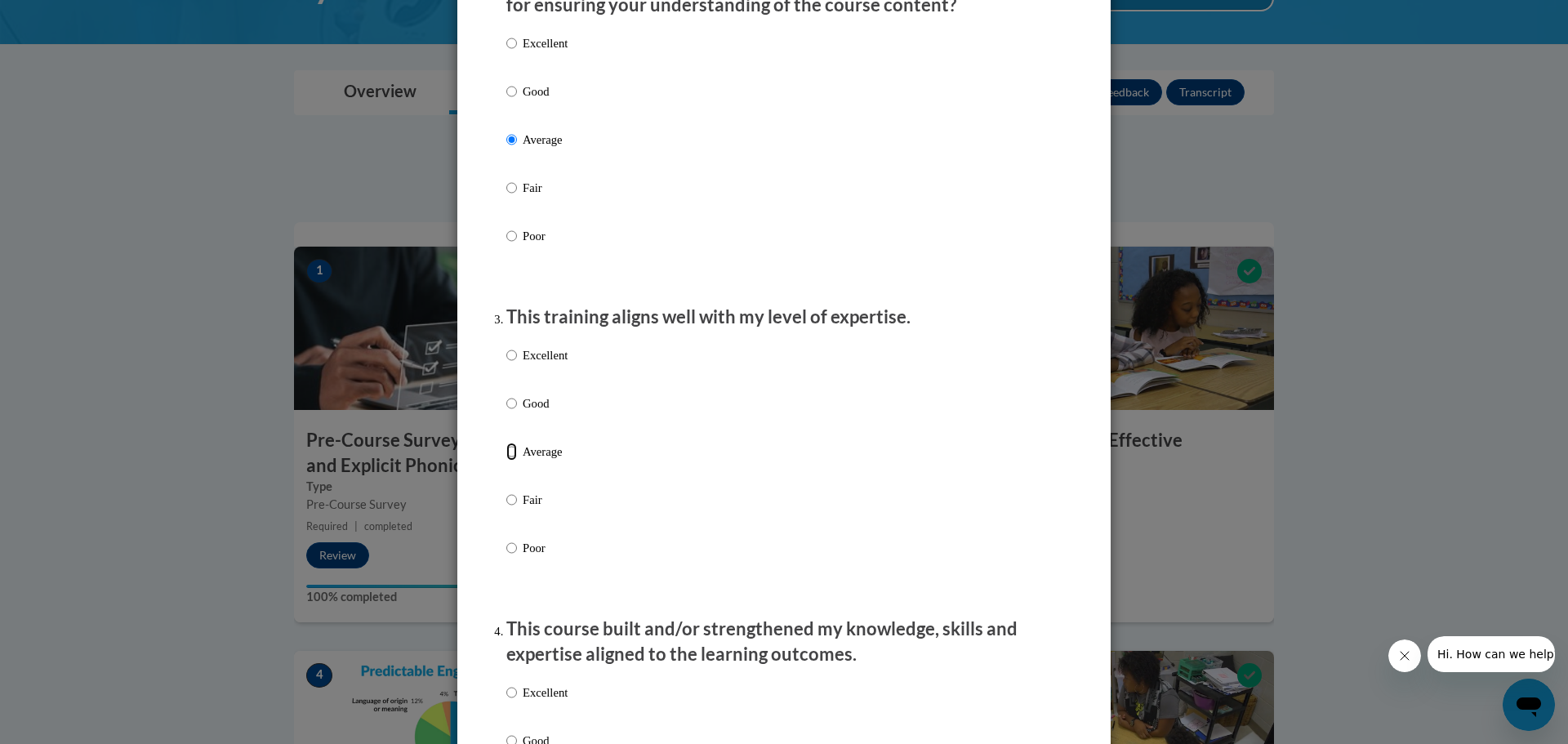
click at [509, 461] on input "Average" at bounding box center [512, 452] width 11 height 18
radio input "true"
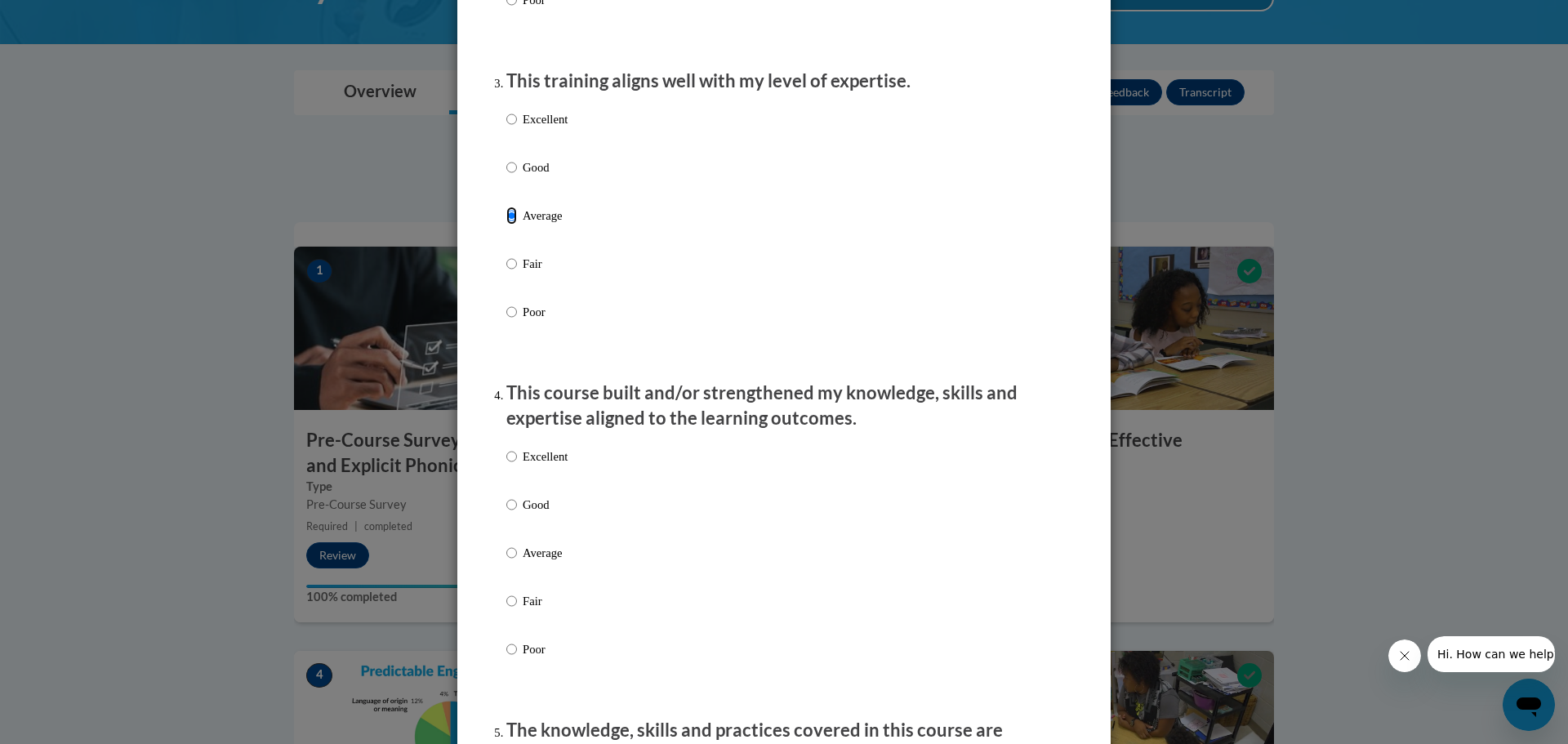
scroll to position [817, 0]
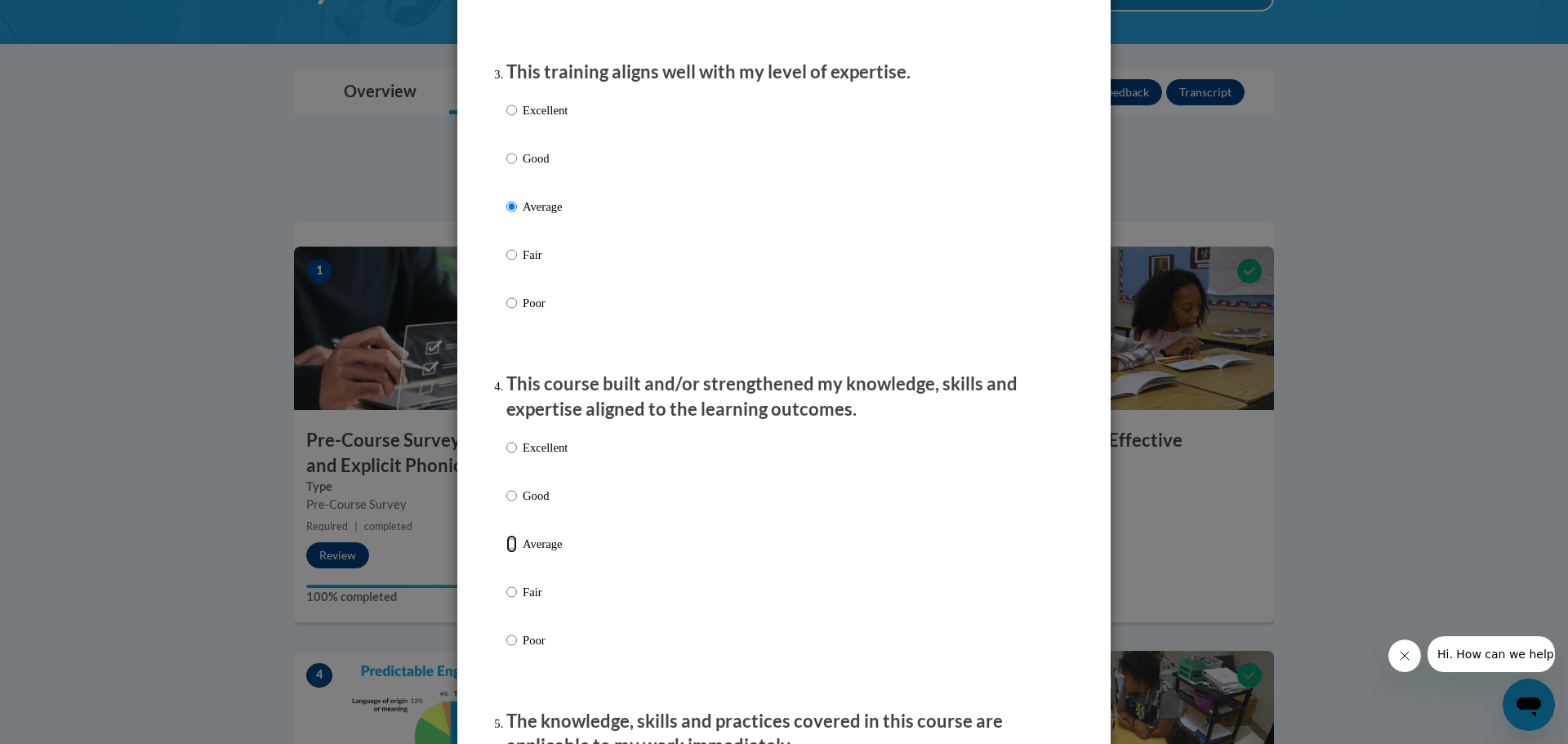
click at [508, 553] on input "Average" at bounding box center [512, 544] width 11 height 18
radio input "true"
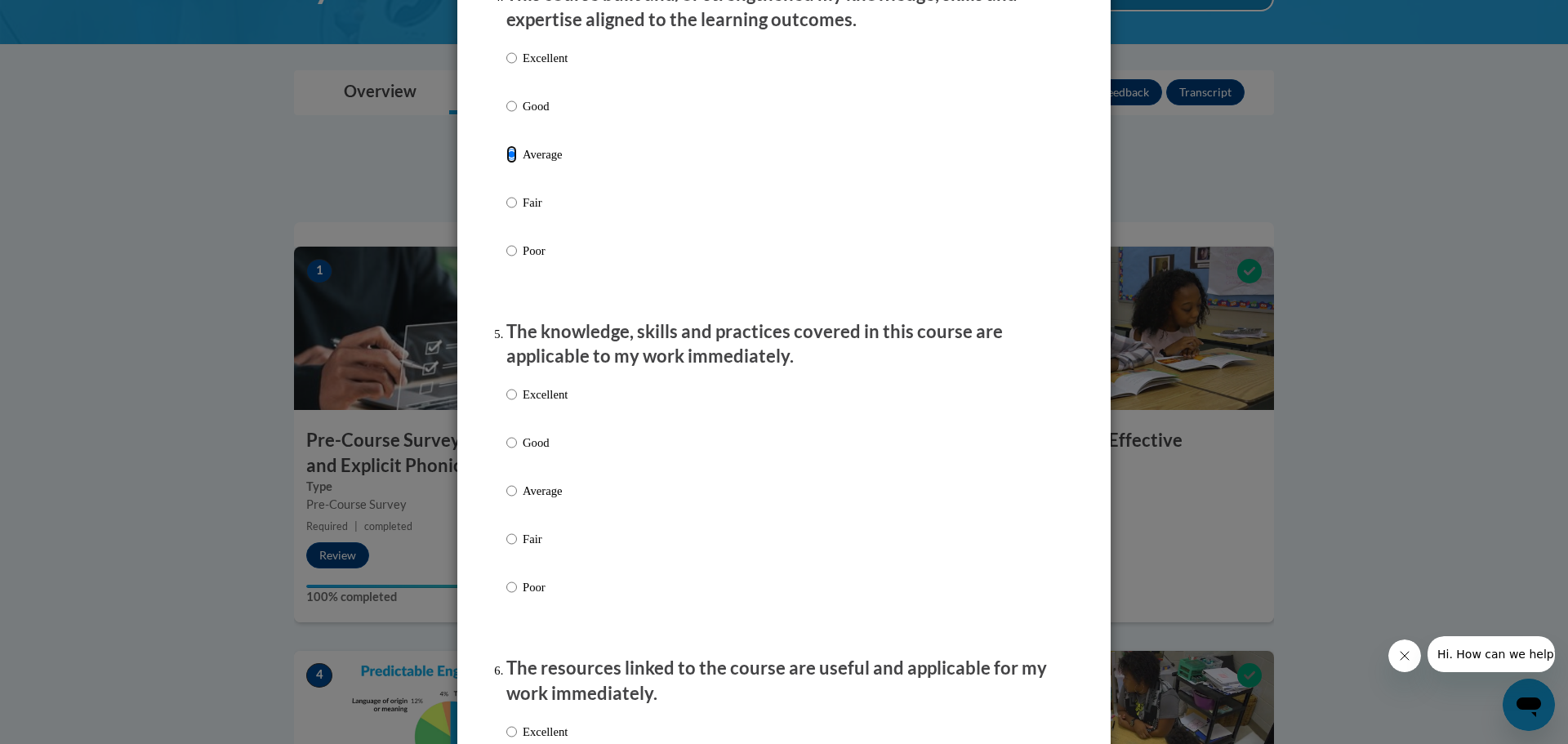
scroll to position [1225, 0]
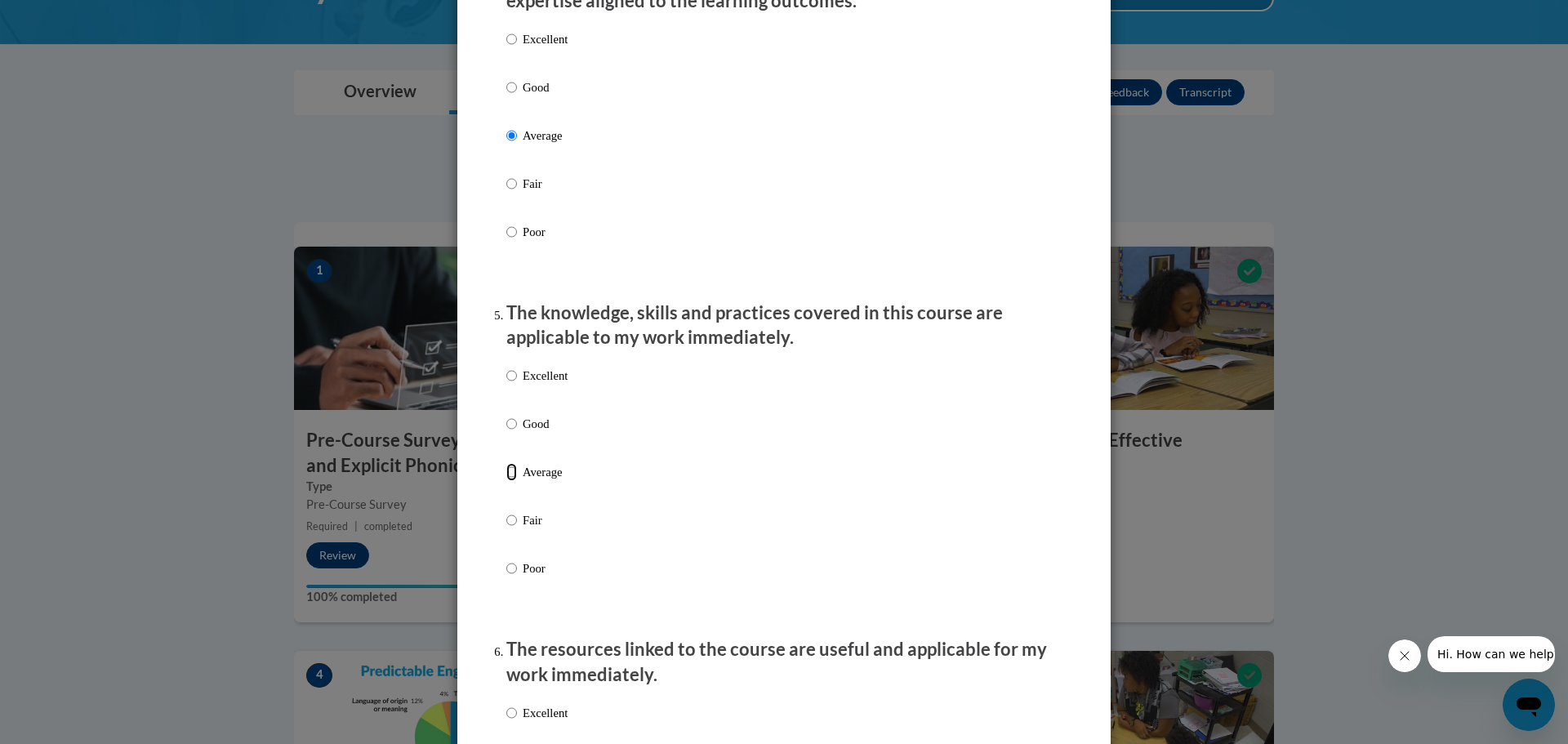
click at [508, 481] on input "Average" at bounding box center [512, 472] width 11 height 18
radio input "true"
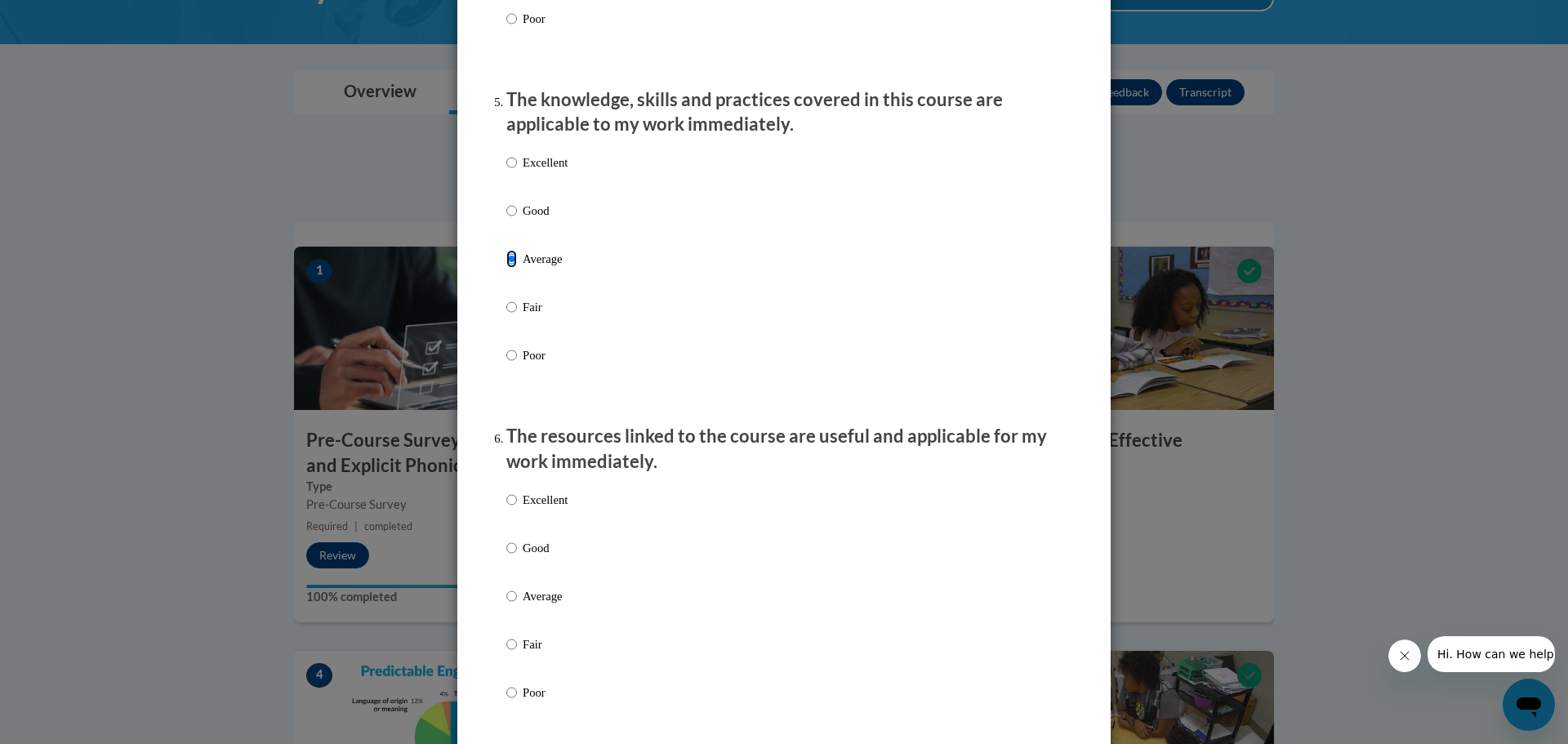
scroll to position [1470, 0]
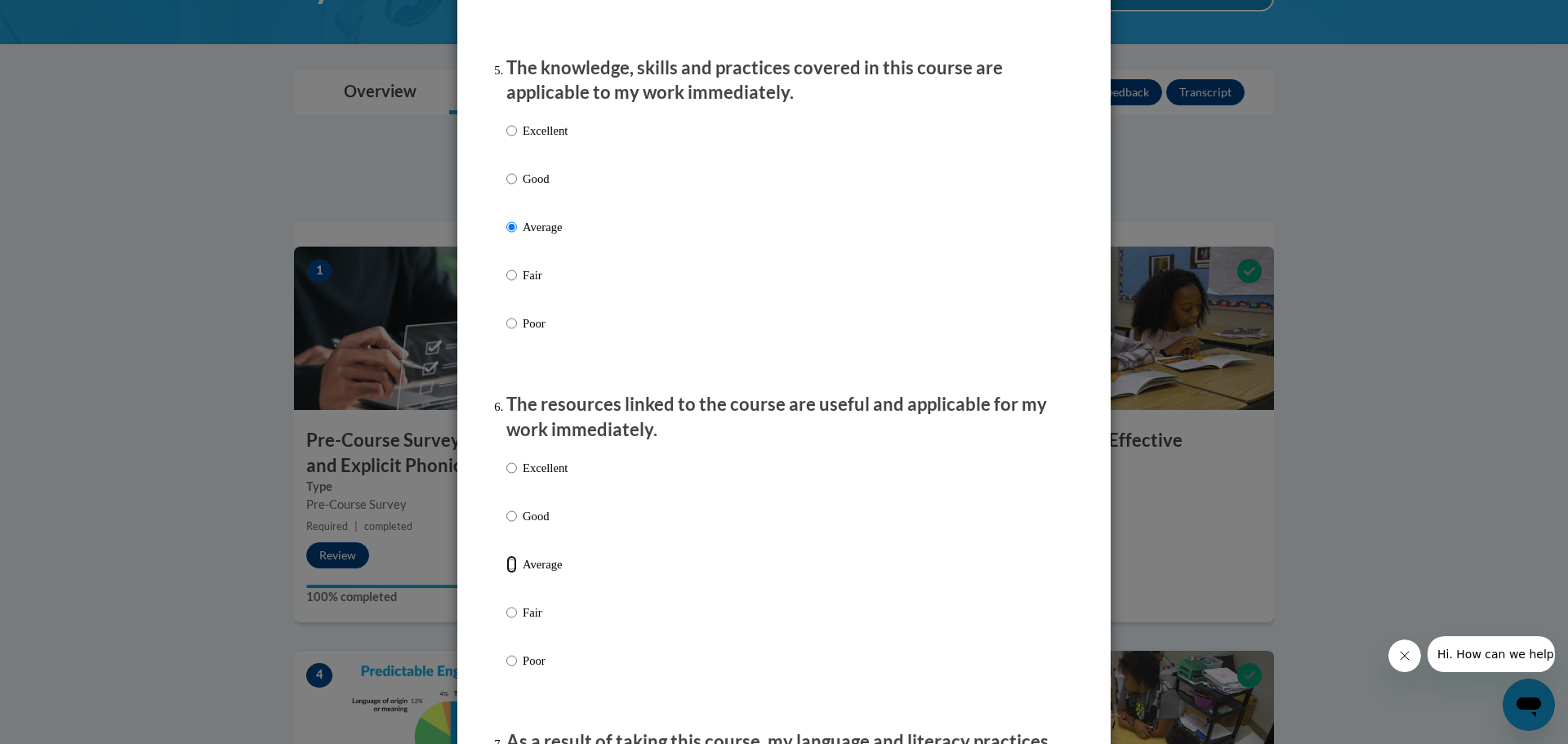
click at [507, 573] on input "Average" at bounding box center [512, 564] width 11 height 18
radio input "true"
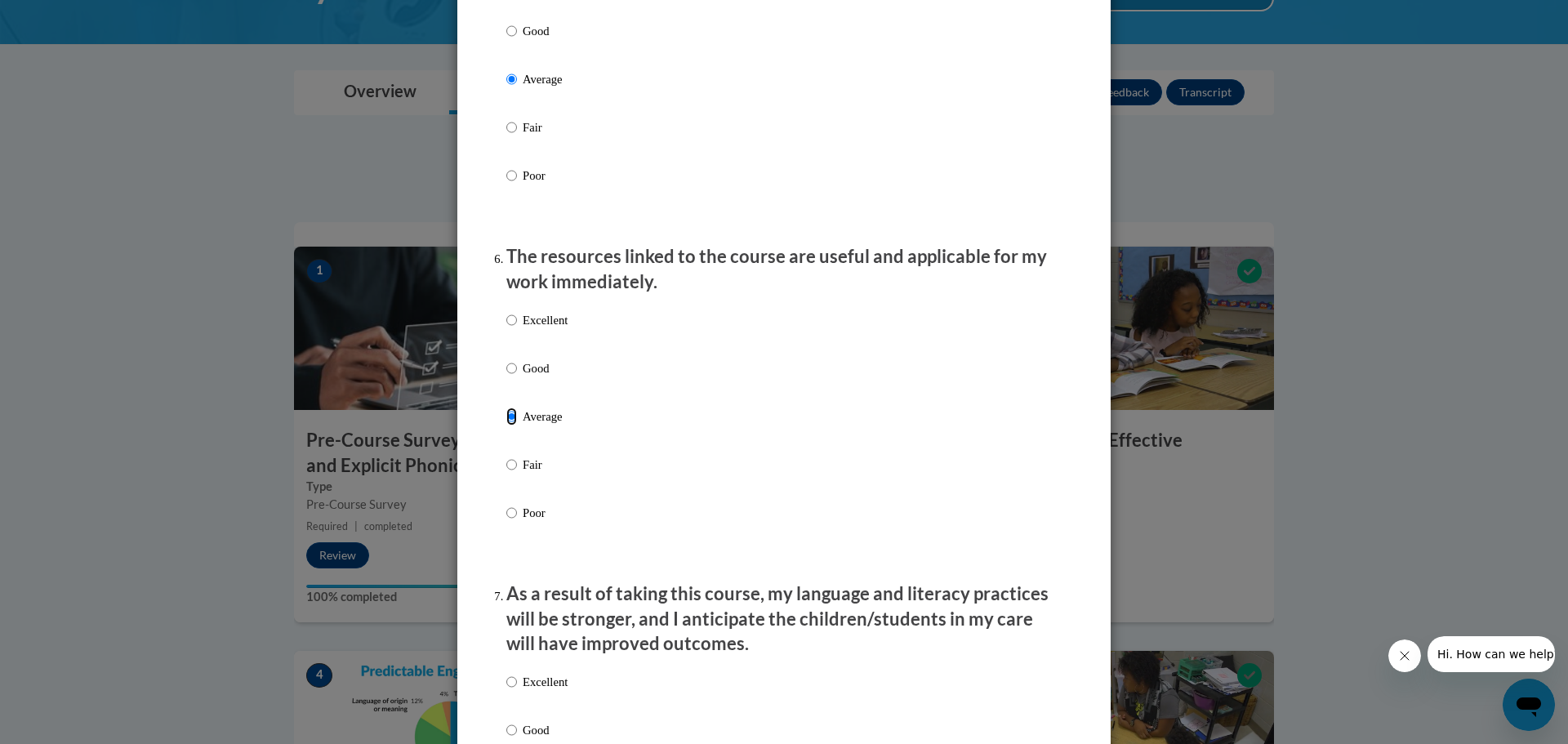
scroll to position [1798, 0]
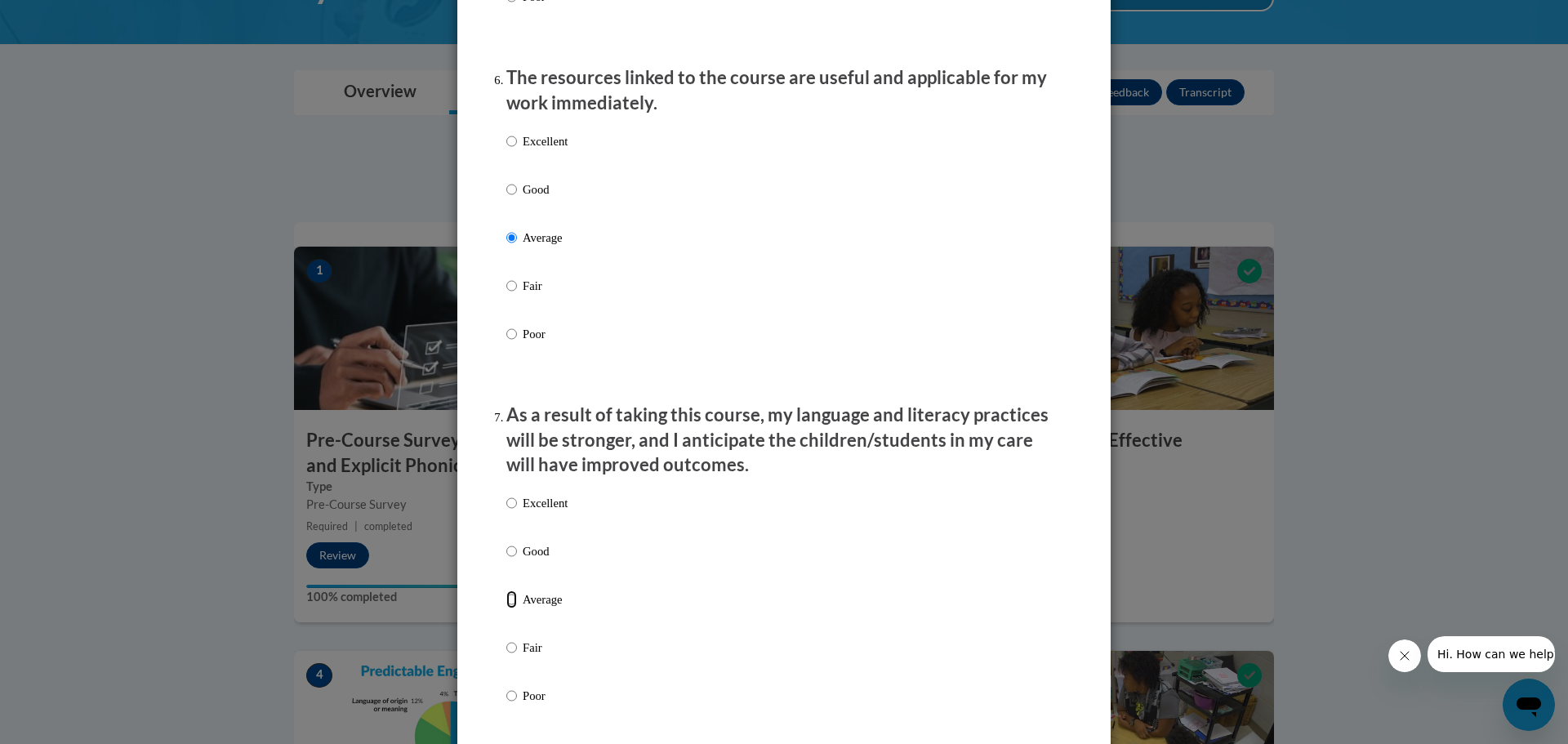
click at [509, 609] on input "Average" at bounding box center [512, 600] width 11 height 18
radio input "true"
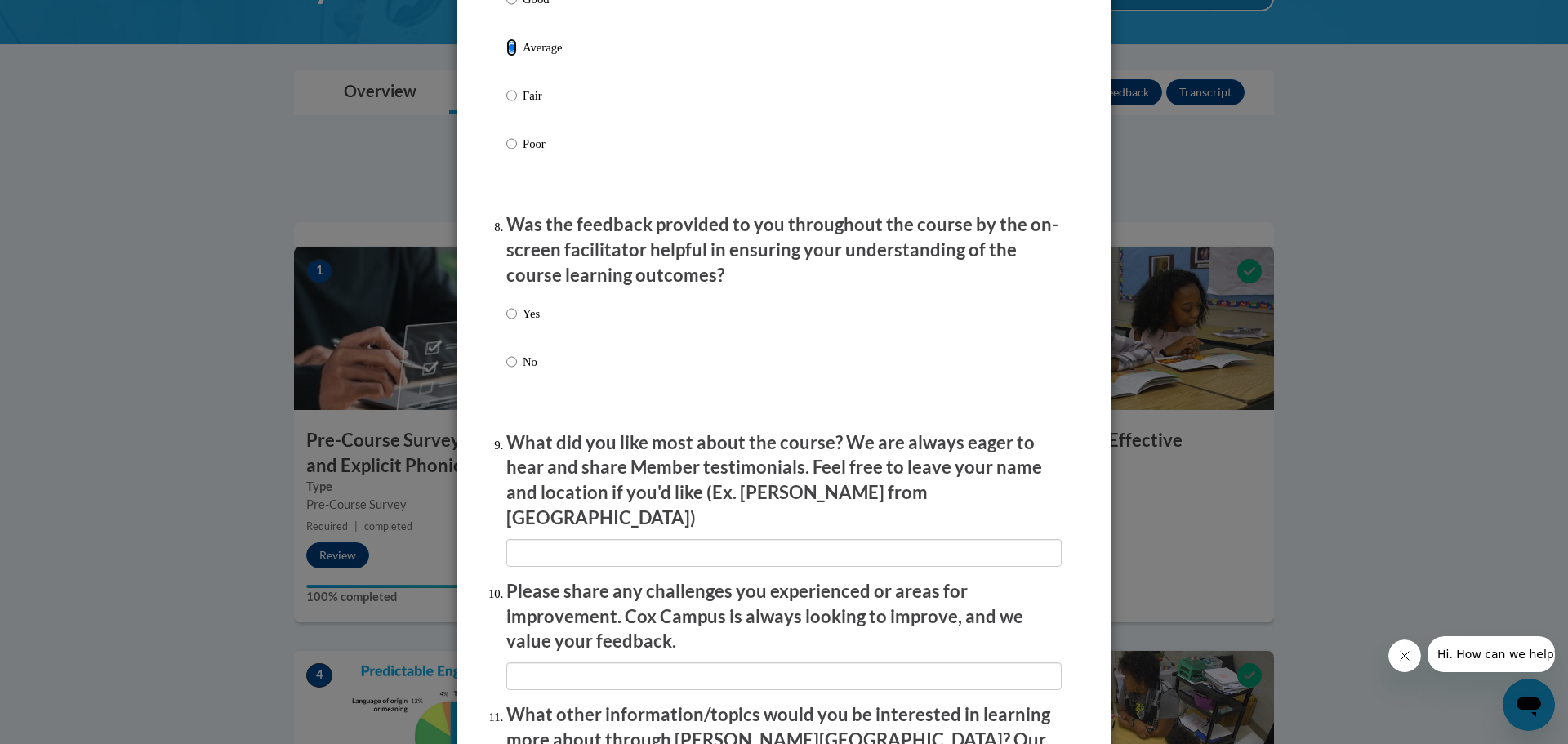
scroll to position [2369, 0]
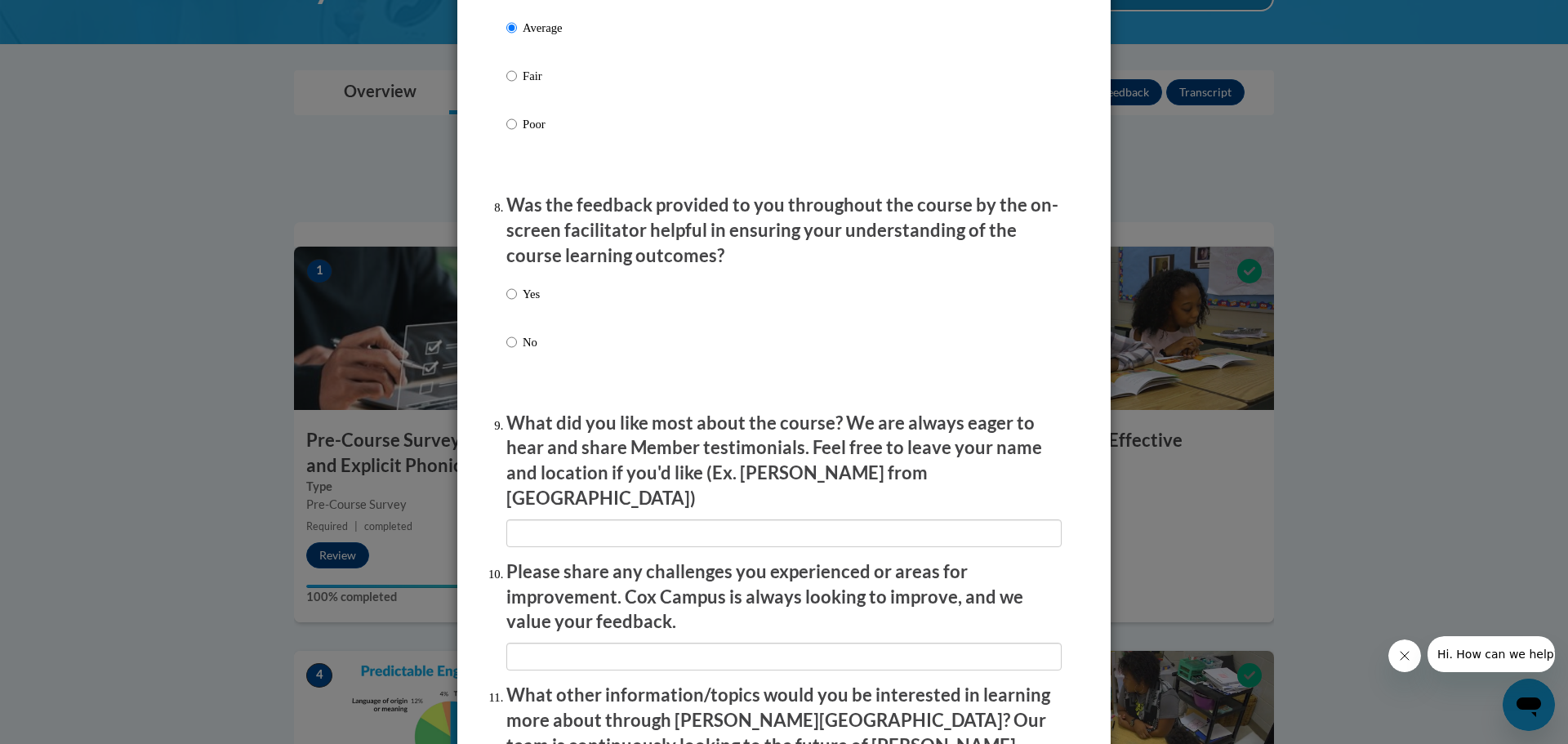
click at [529, 303] on p "Yes" at bounding box center [531, 294] width 17 height 18
click at [517, 303] on input "Yes" at bounding box center [512, 294] width 11 height 18
radio input "true"
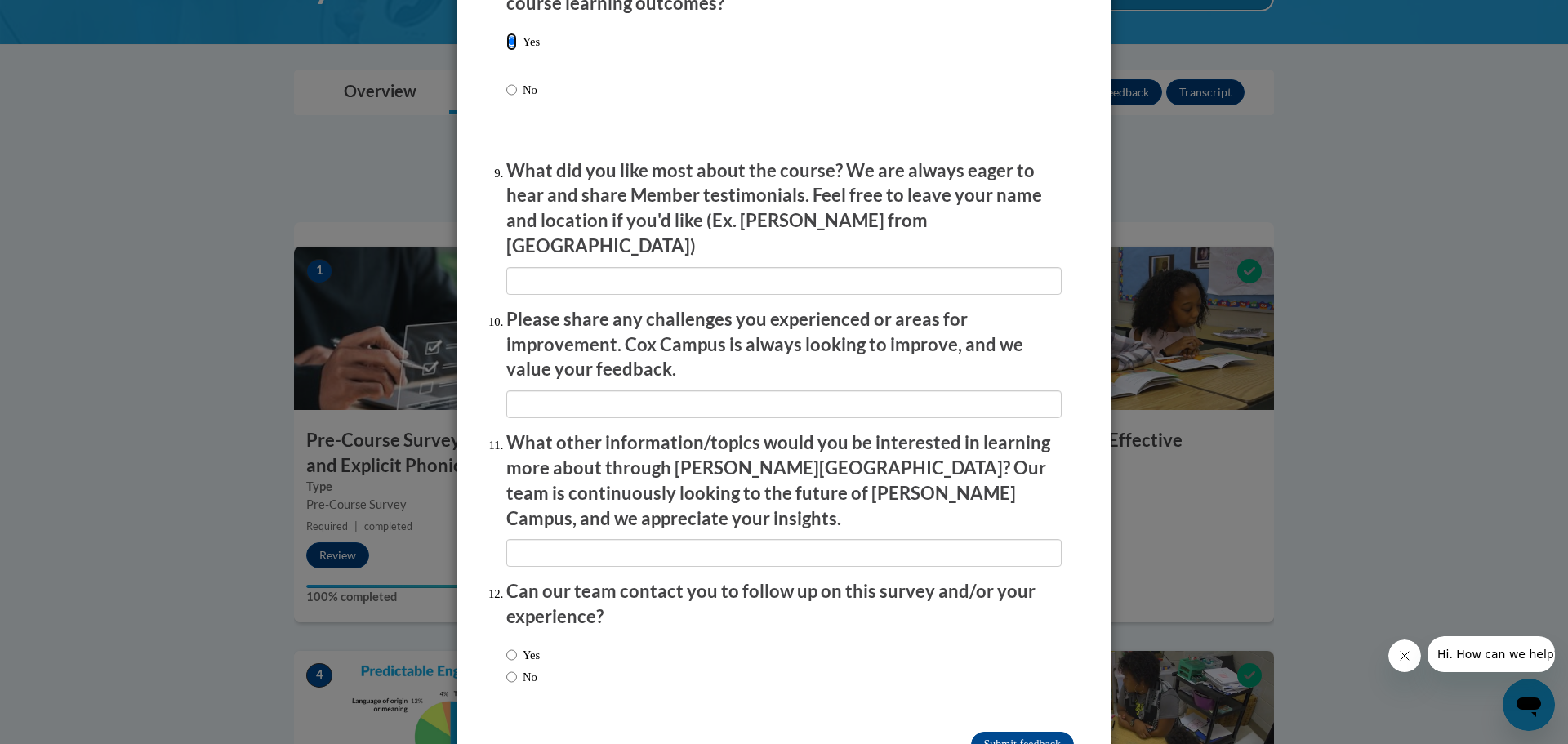
scroll to position [2650, 0]
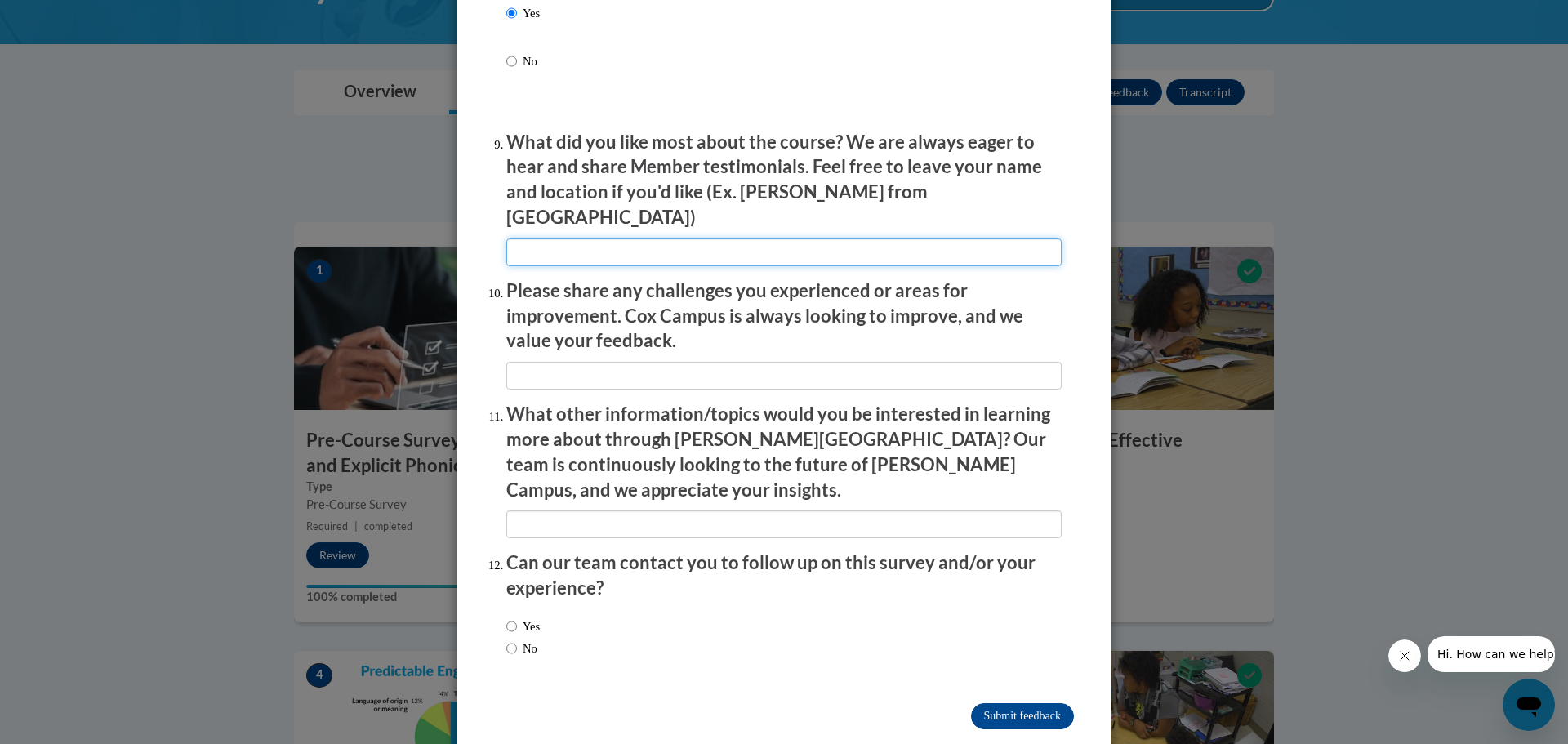
click at [843, 239] on input "textbox" at bounding box center [784, 252] width 555 height 27
drag, startPoint x: 733, startPoint y: 237, endPoint x: 744, endPoint y: 235, distance: 11.2
click at [737, 239] on input "textbox" at bounding box center [784, 252] width 555 height 27
type input "How well it explained things."
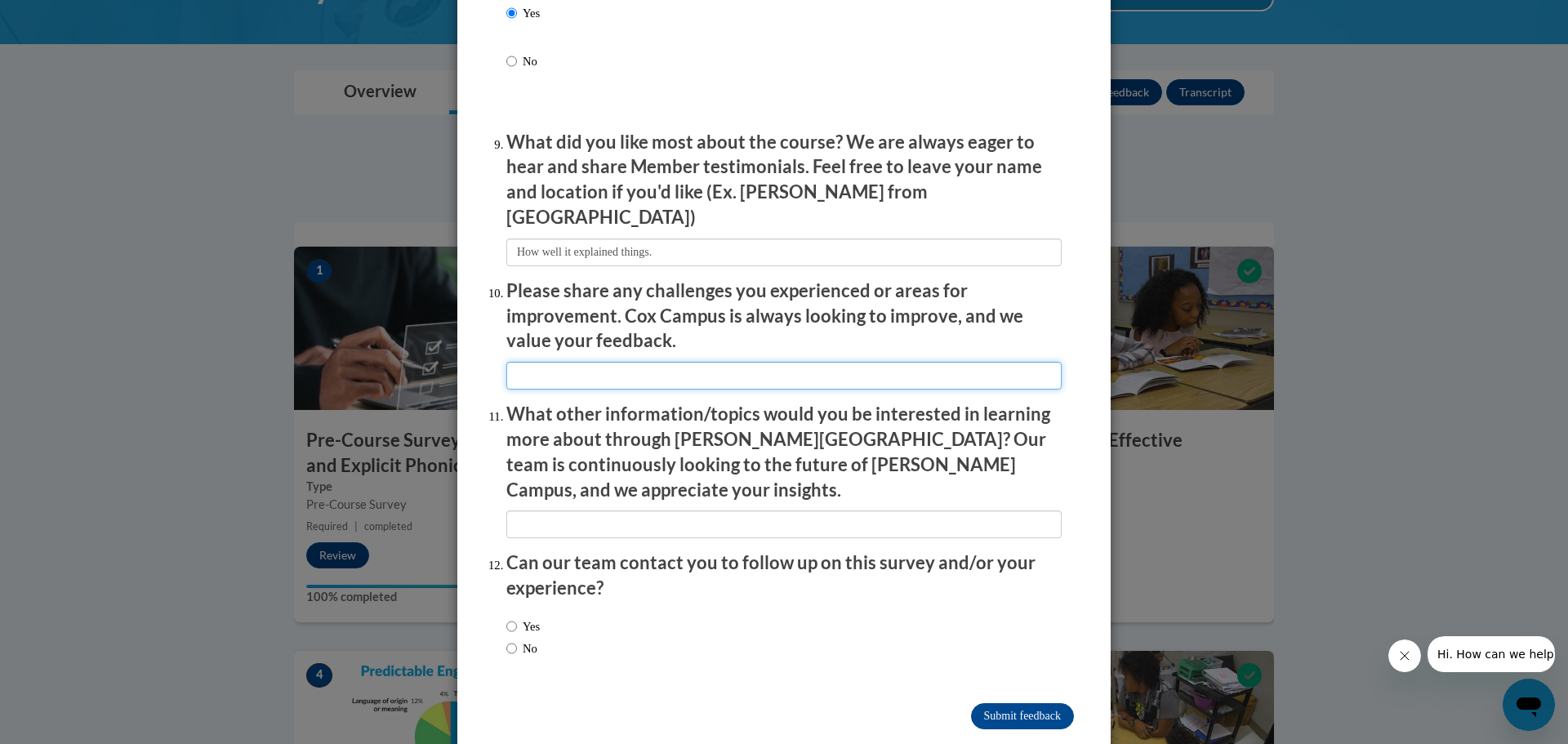
type input "a"
type input "I wish there was a test out option."
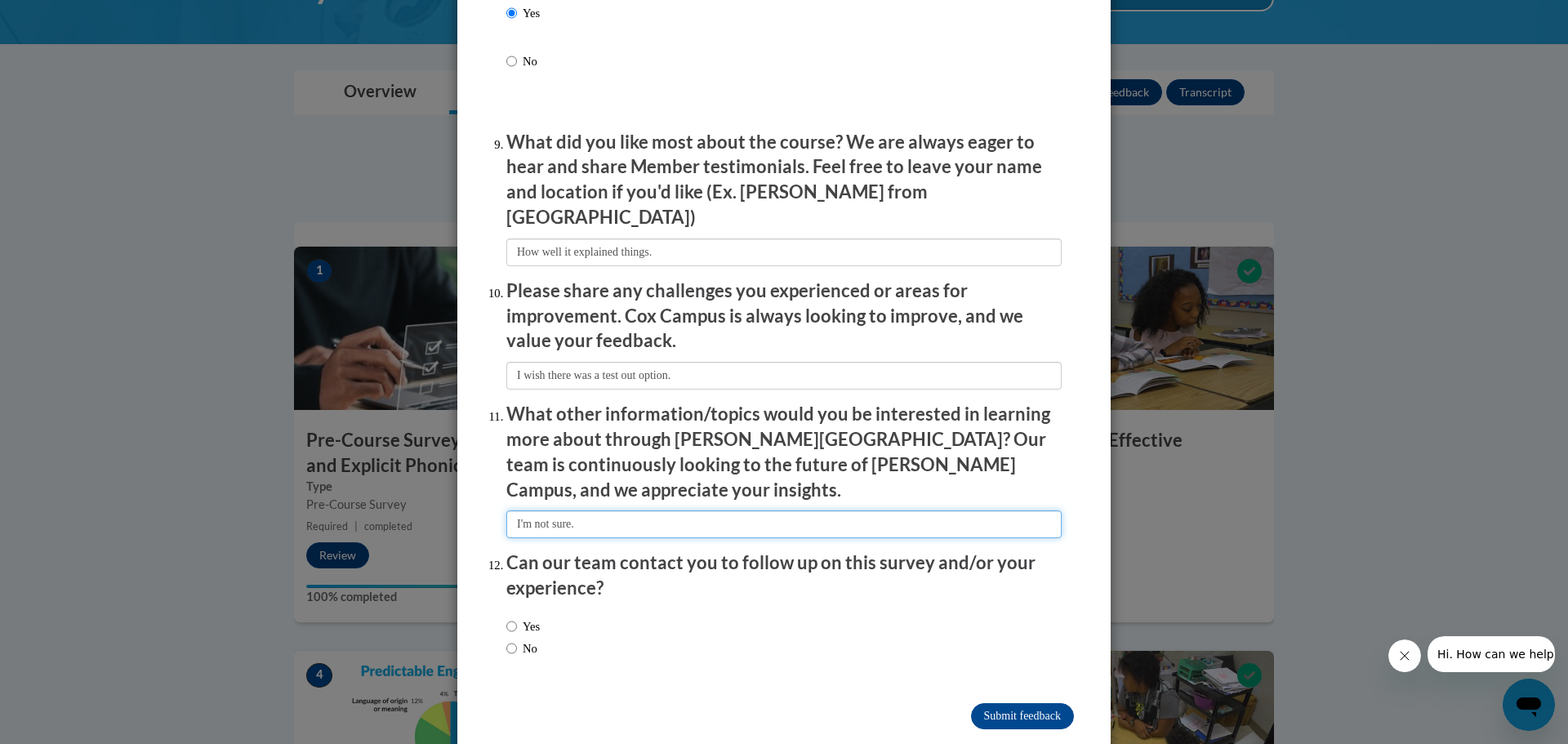
type input "I'm not sure."
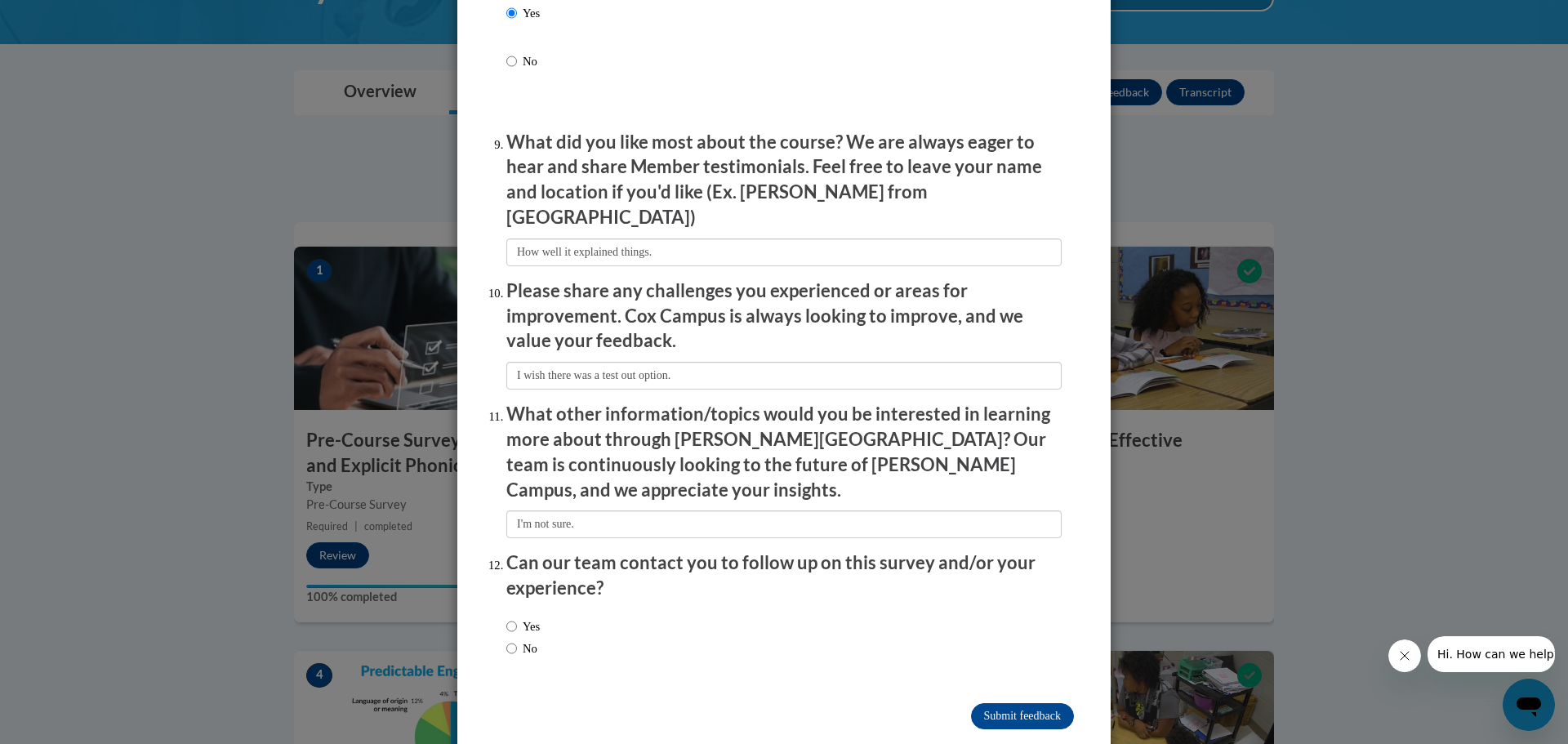
click at [517, 640] on label "No" at bounding box center [522, 648] width 31 height 18
click at [517, 640] on input "No" at bounding box center [512, 648] width 11 height 18
radio input "true"
click at [1012, 703] on input "Submit feedback" at bounding box center [1022, 717] width 103 height 27
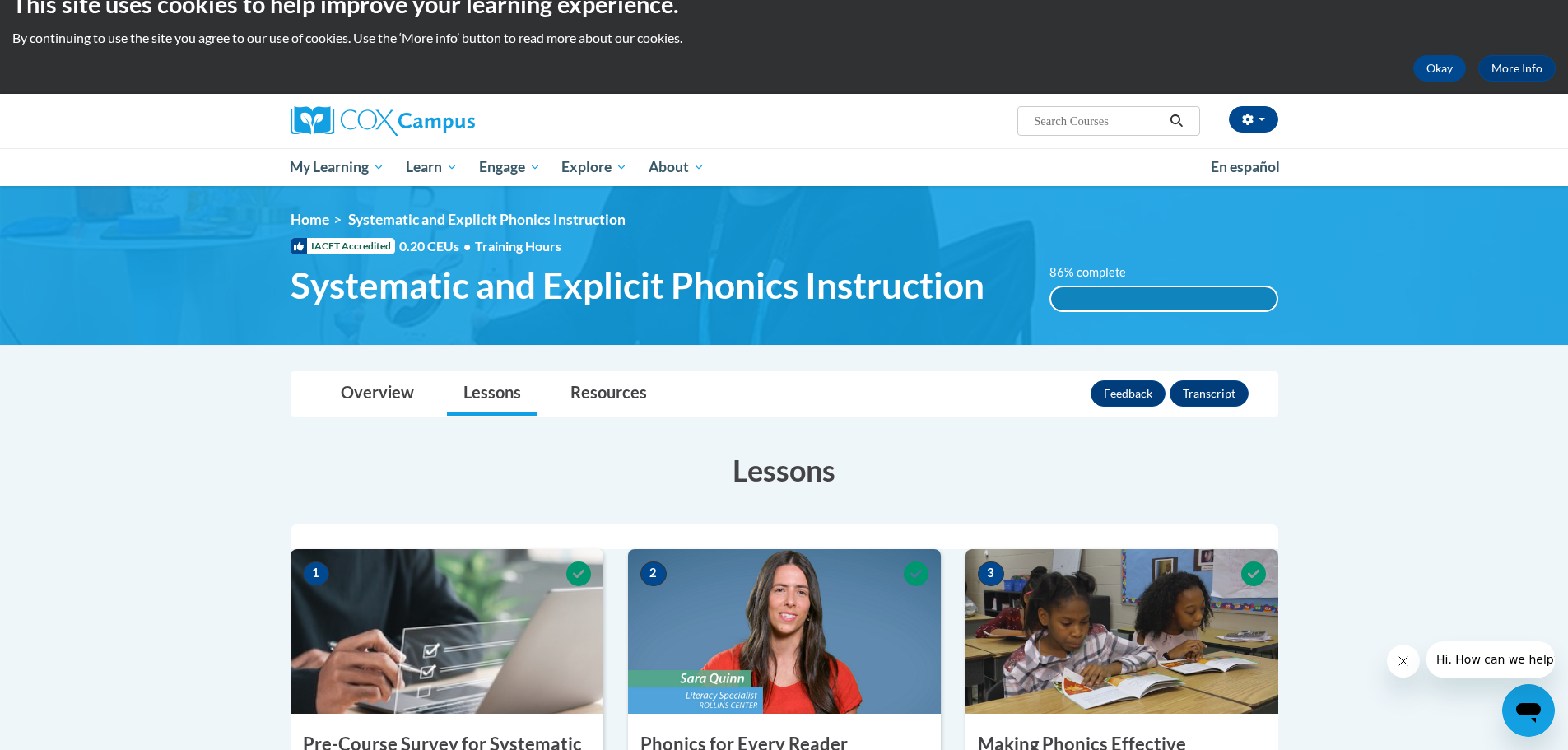
scroll to position [0, 0]
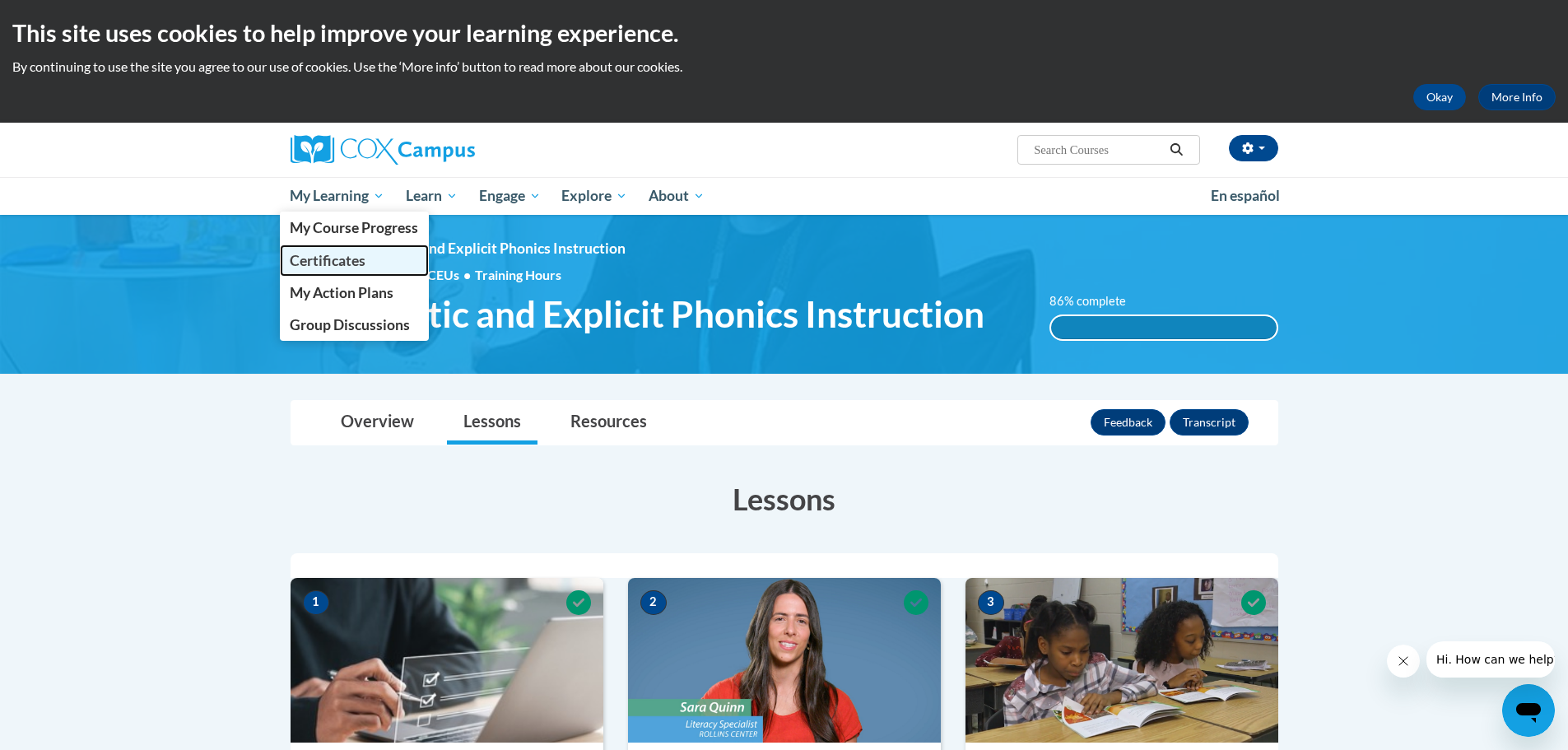
click at [377, 257] on link "Certificates" at bounding box center [355, 260] width 150 height 32
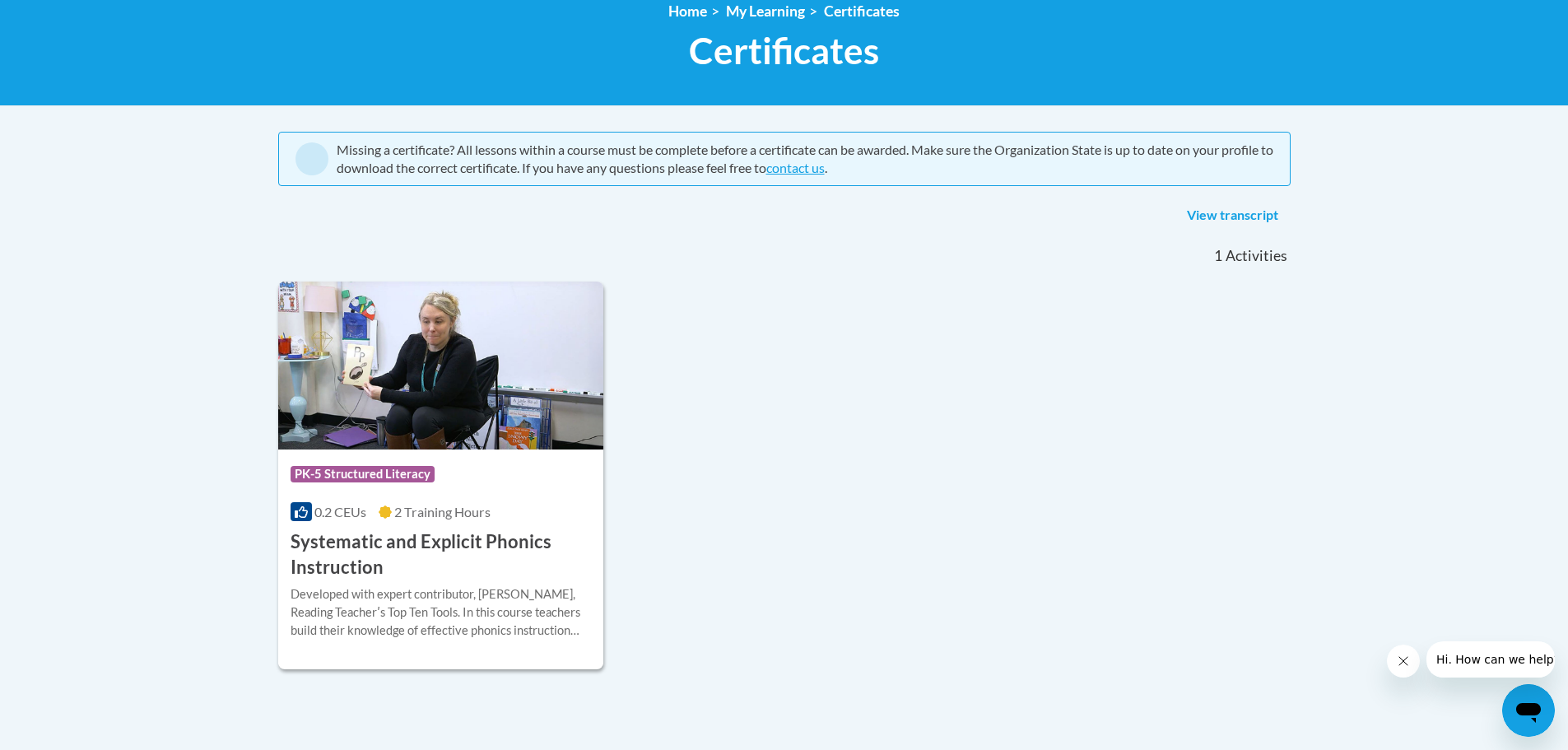
scroll to position [247, 0]
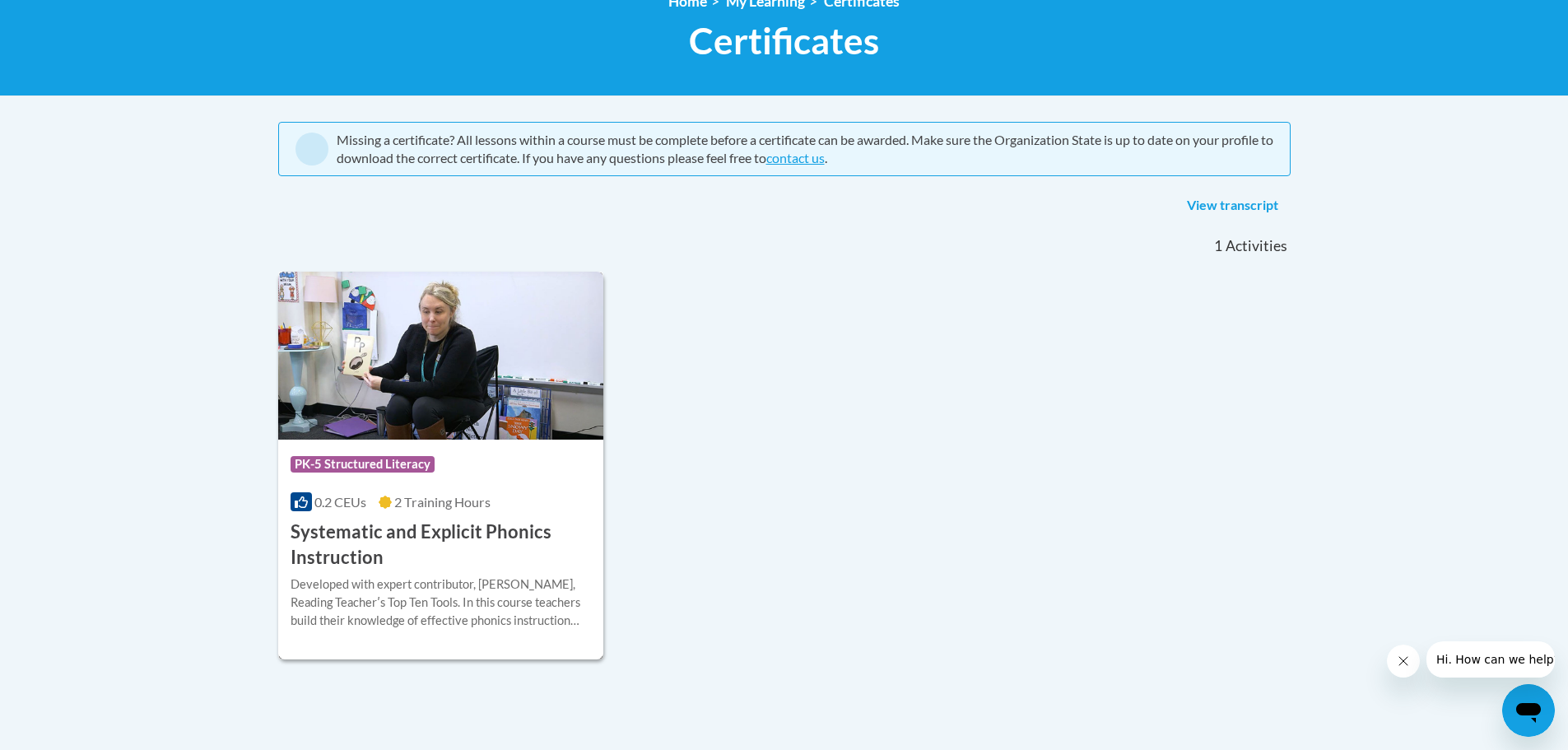
click at [525, 565] on h3 "Systematic and Explicit Phonics Instruction" at bounding box center [441, 545] width 301 height 51
